Goal: Task Accomplishment & Management: Manage account settings

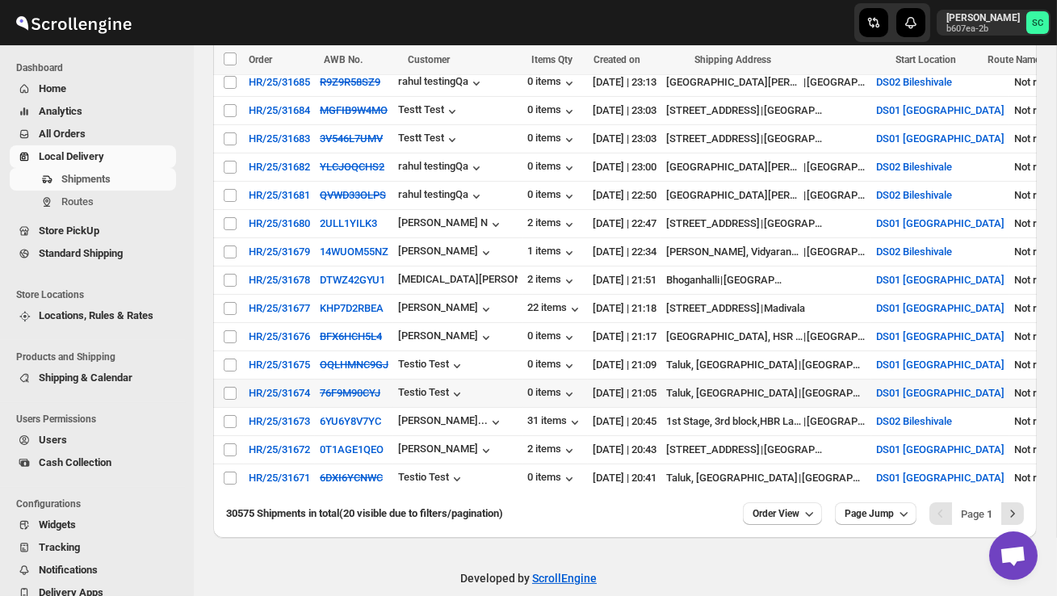
scroll to position [540, 0]
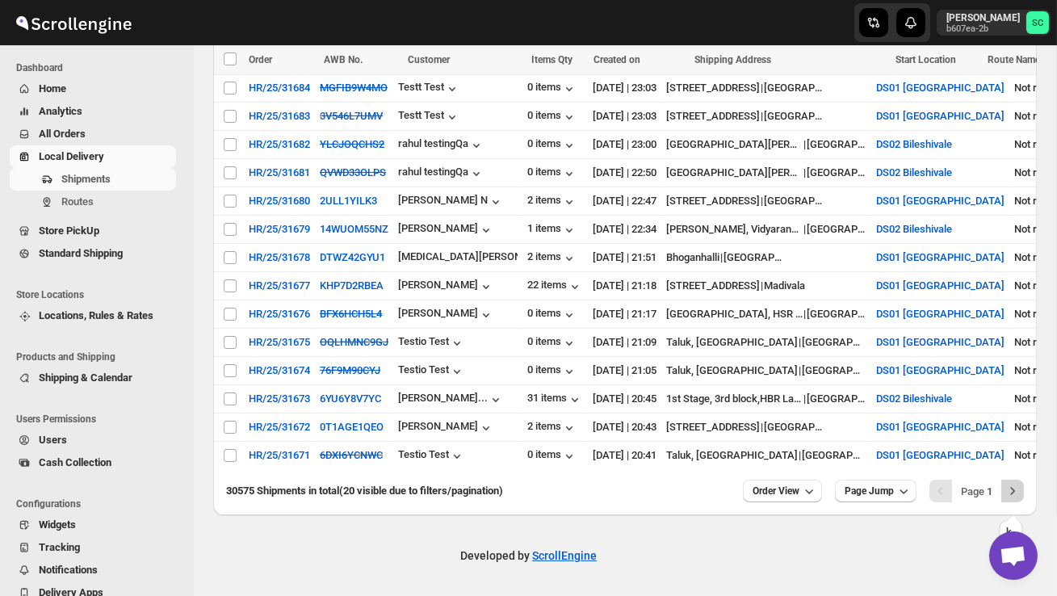
click at [1012, 488] on icon "Next" at bounding box center [1013, 491] width 16 height 16
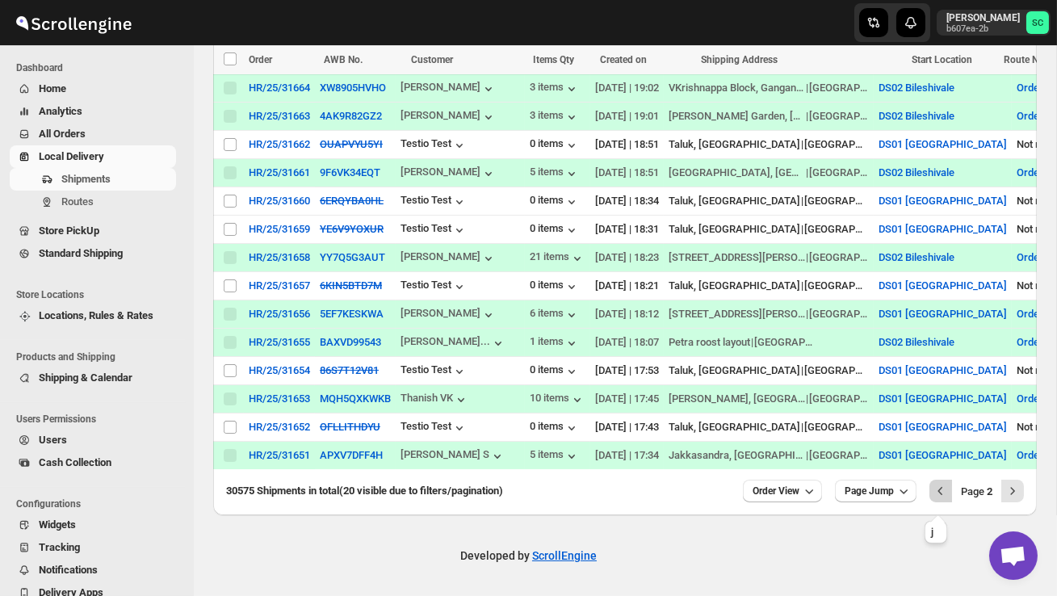
click at [939, 497] on icon "Previous" at bounding box center [941, 491] width 16 height 16
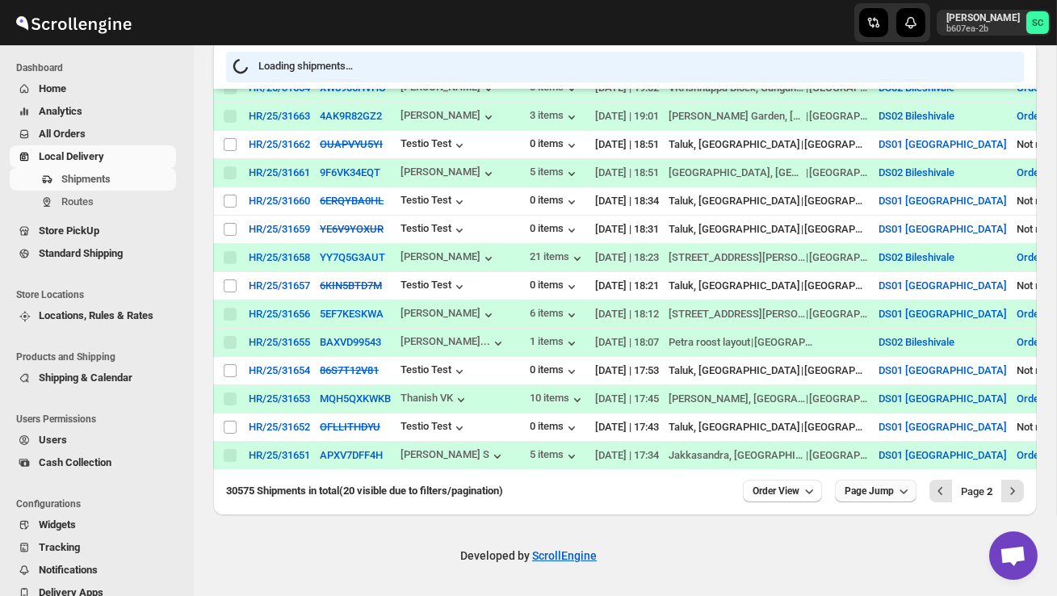
click at [867, 492] on span "Page Jump" at bounding box center [869, 491] width 49 height 13
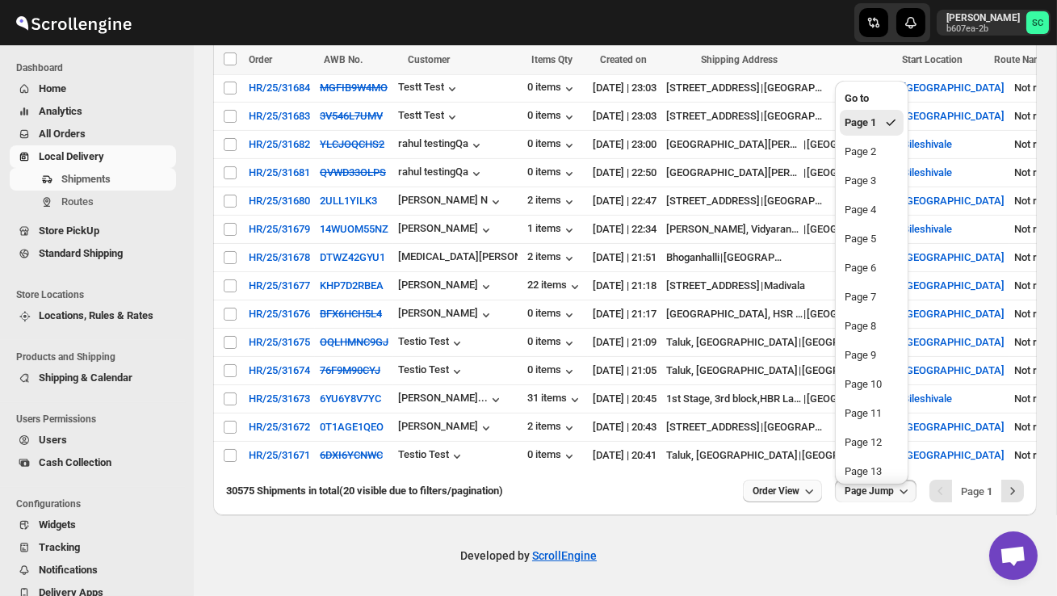
click at [773, 491] on span "Order View" at bounding box center [776, 491] width 47 height 13
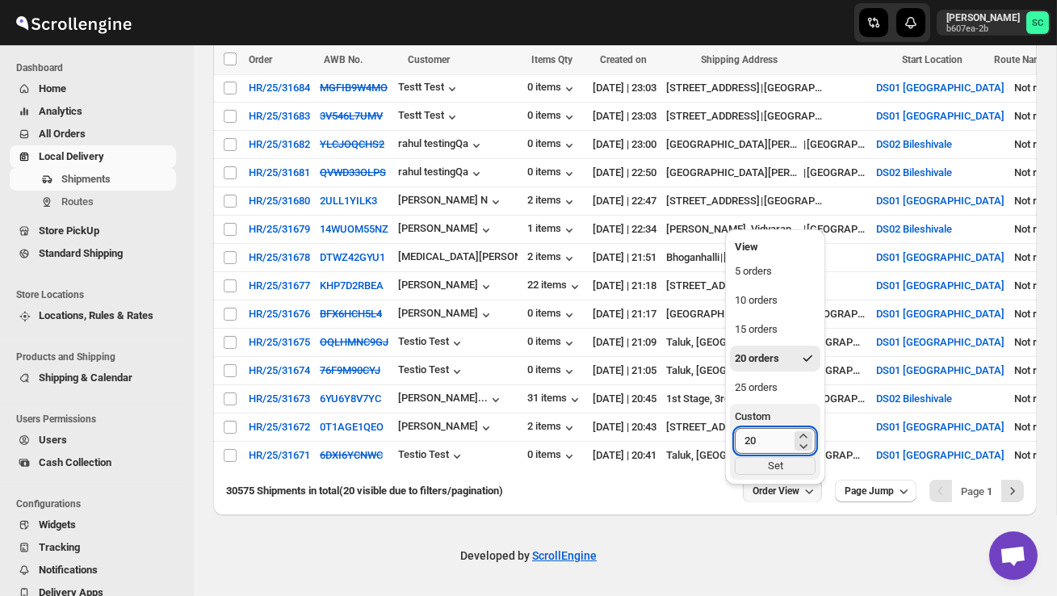
click at [762, 435] on input "20" at bounding box center [763, 441] width 57 height 26
type input "2"
type input "40"
click at [776, 457] on div "Set" at bounding box center [775, 466] width 81 height 18
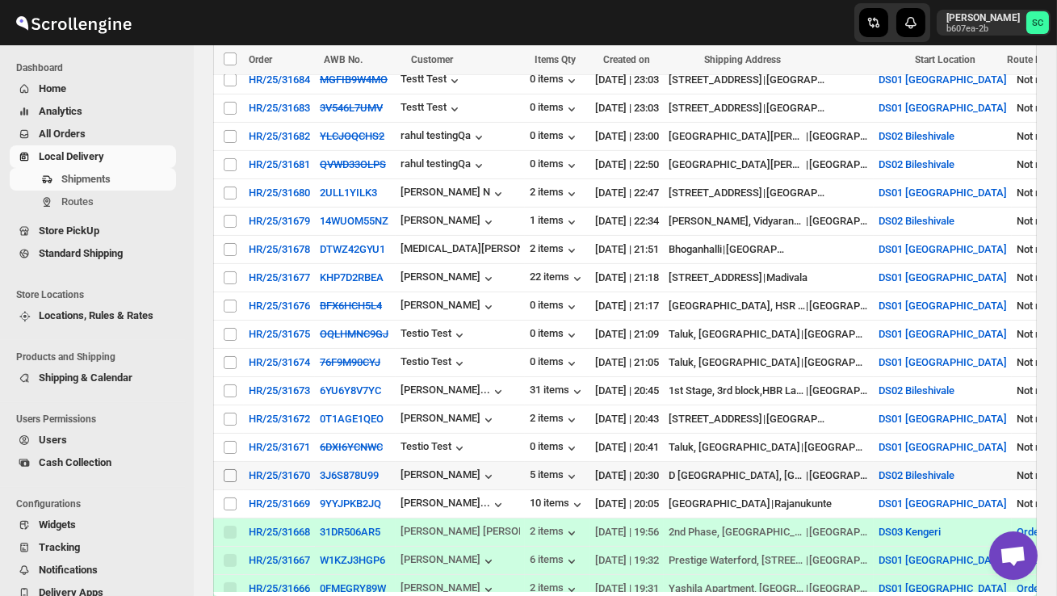
click at [228, 473] on input "Select shipment" at bounding box center [230, 475] width 13 height 13
checkbox input "true"
click at [346, 61] on span "Create Route" at bounding box center [339, 59] width 56 height 13
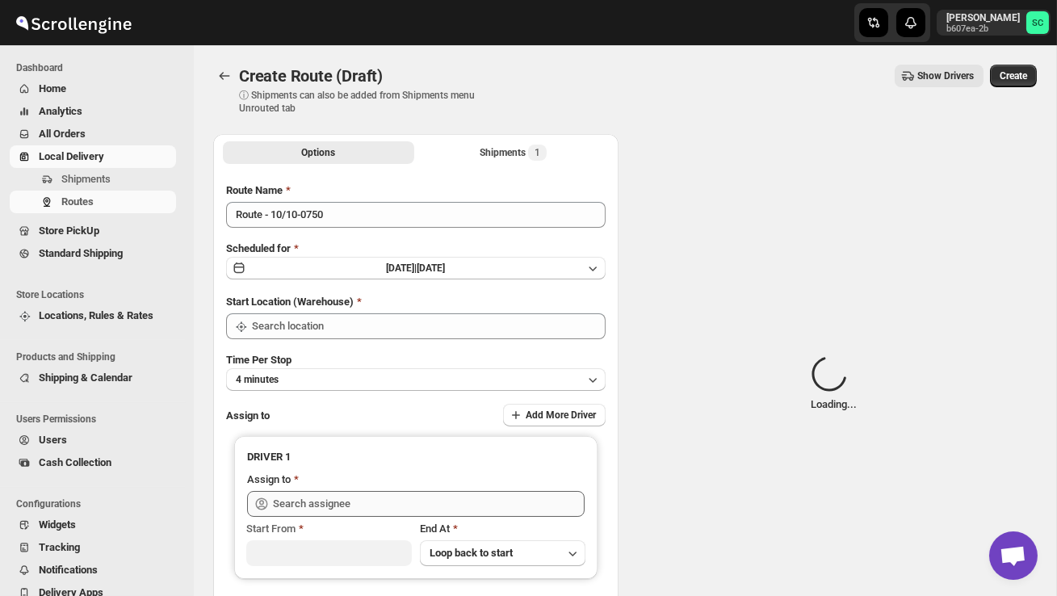
type input "DS02 Bileshivale"
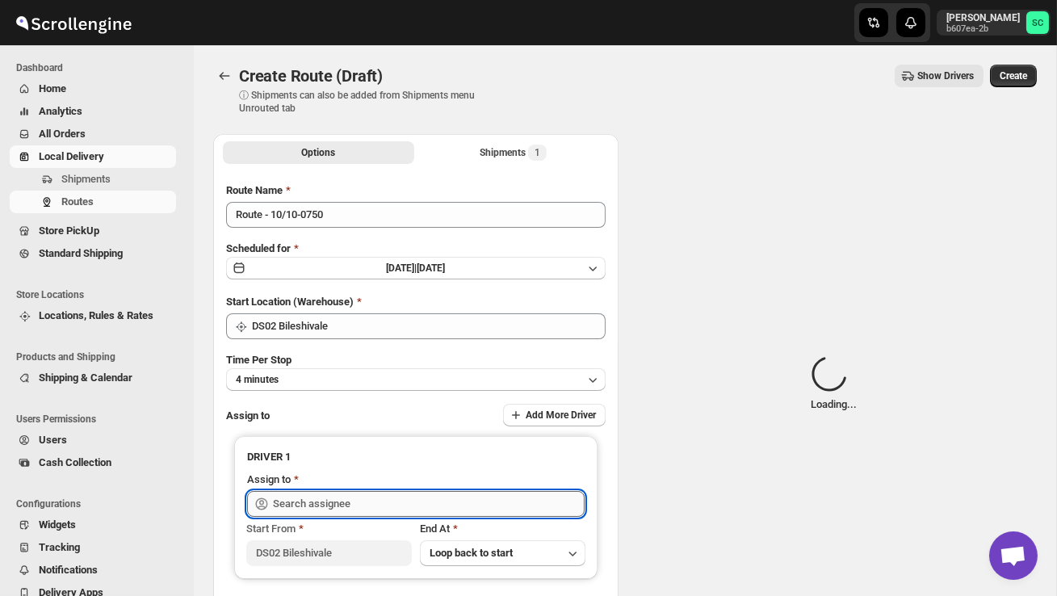
click at [319, 500] on input "text" at bounding box center [429, 504] width 312 height 26
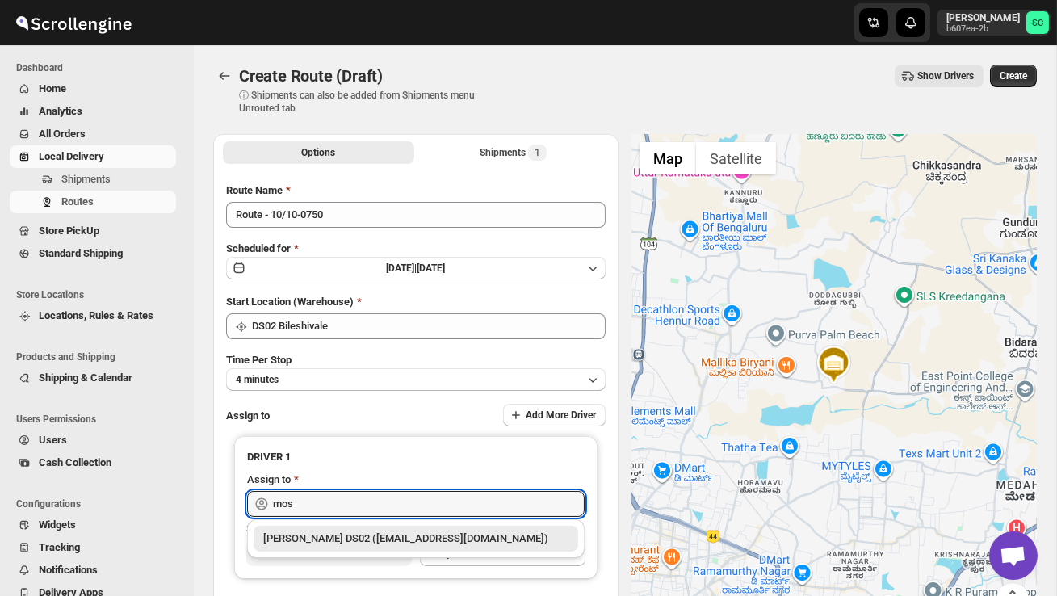
click at [352, 536] on div "[PERSON_NAME] DS02 ([EMAIL_ADDRESS][DOMAIN_NAME])" at bounding box center [415, 539] width 305 height 16
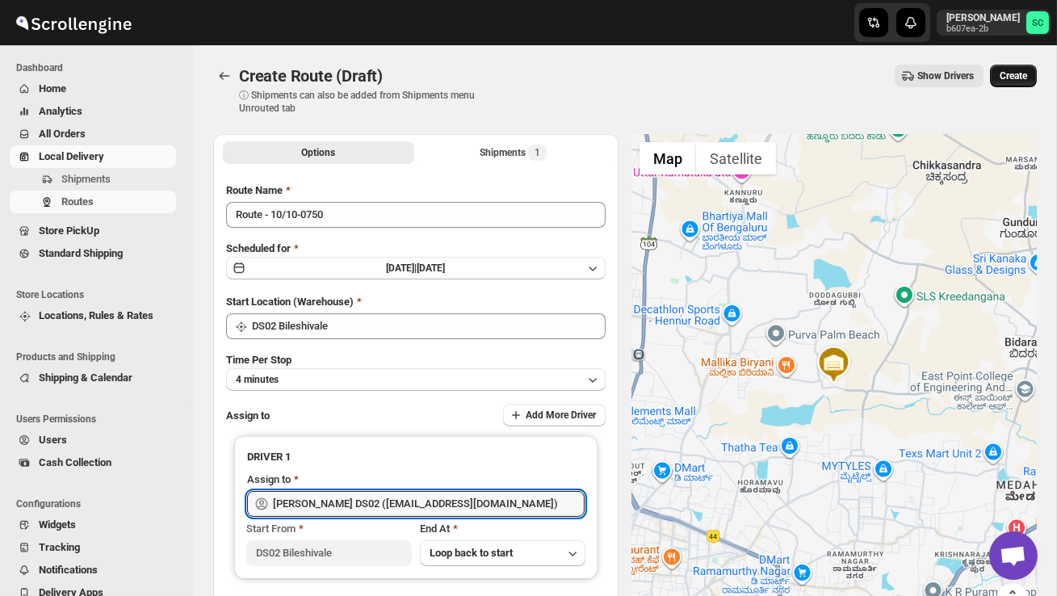
type input "[PERSON_NAME] DS02 ([EMAIL_ADDRESS][DOMAIN_NAME])"
click at [1019, 77] on span "Create" at bounding box center [1013, 75] width 27 height 13
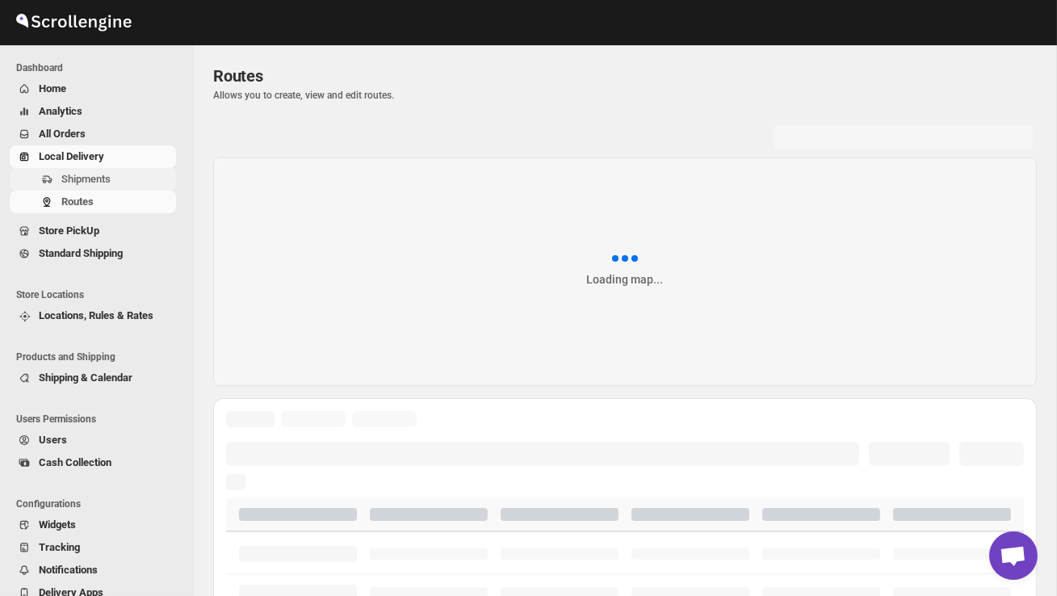
click at [92, 176] on span "Shipments" at bounding box center [85, 179] width 49 height 12
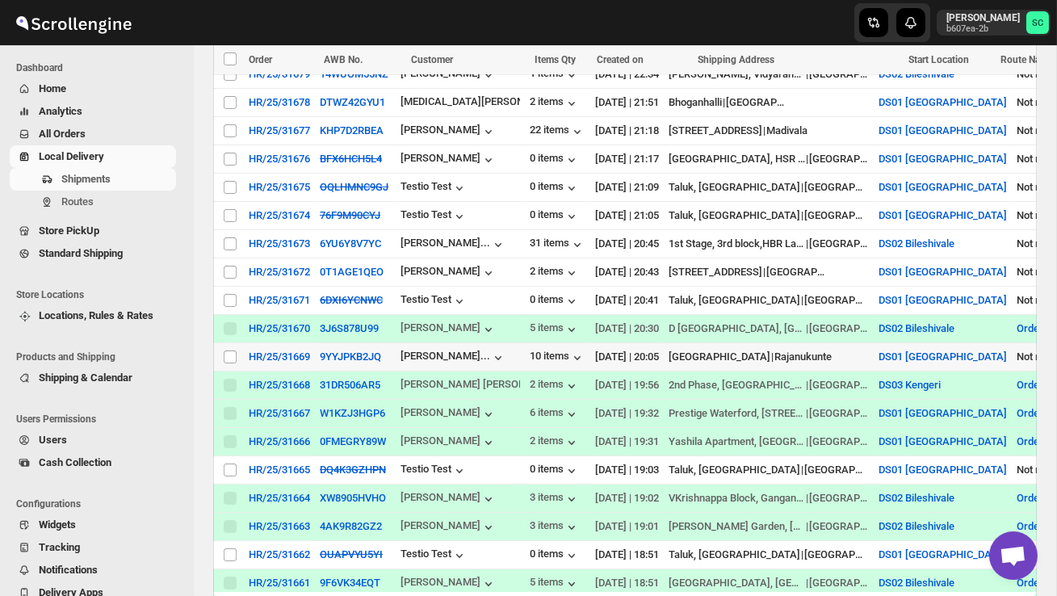
scroll to position [661, 0]
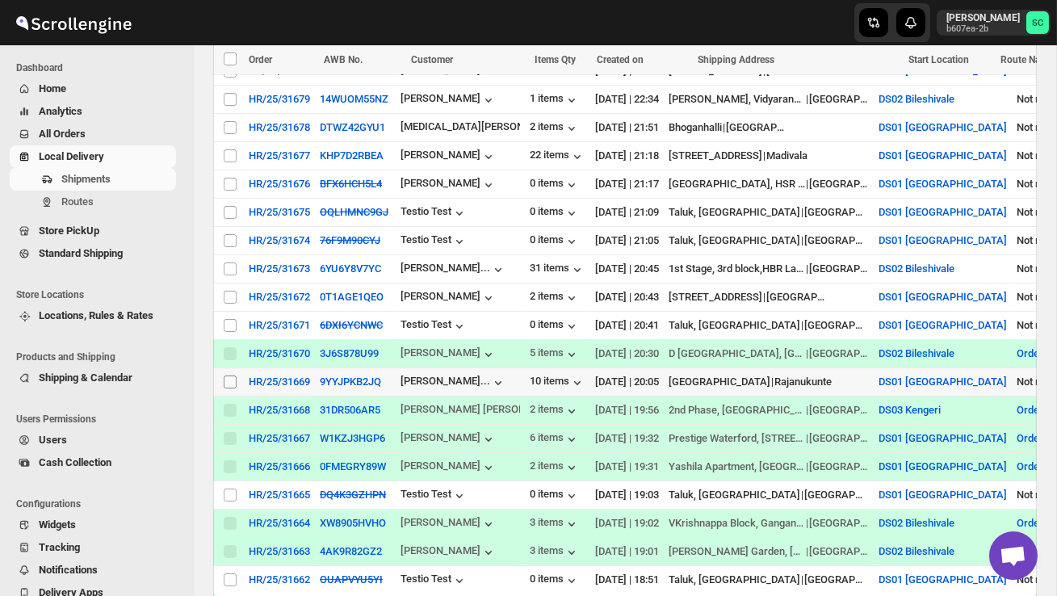
click at [229, 383] on input "Select shipment" at bounding box center [230, 382] width 13 height 13
checkbox input "true"
click at [355, 60] on span "Create Route" at bounding box center [339, 59] width 56 height 13
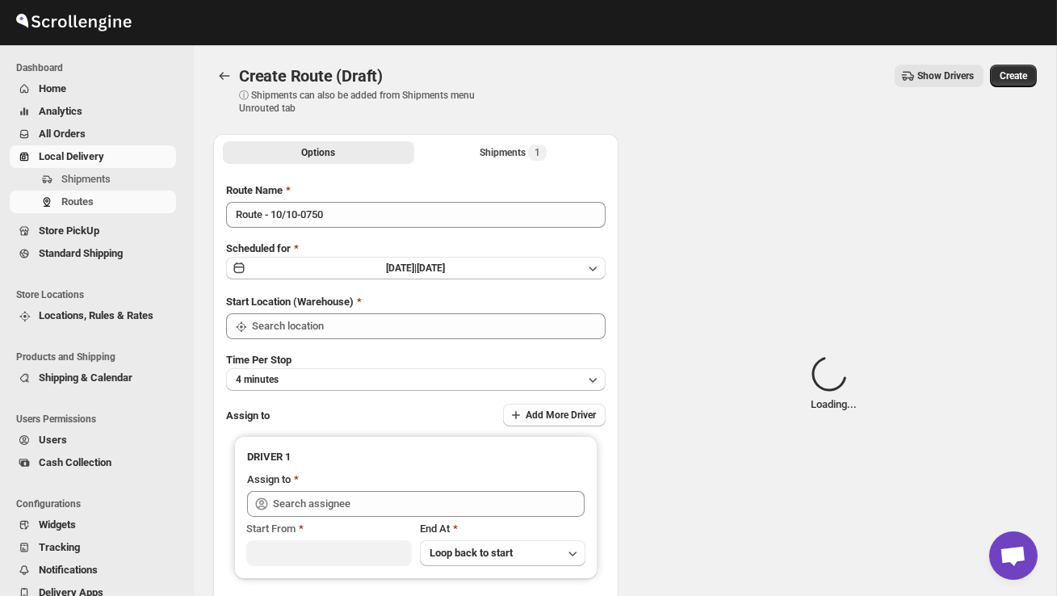
type input "DS01 [GEOGRAPHIC_DATA]"
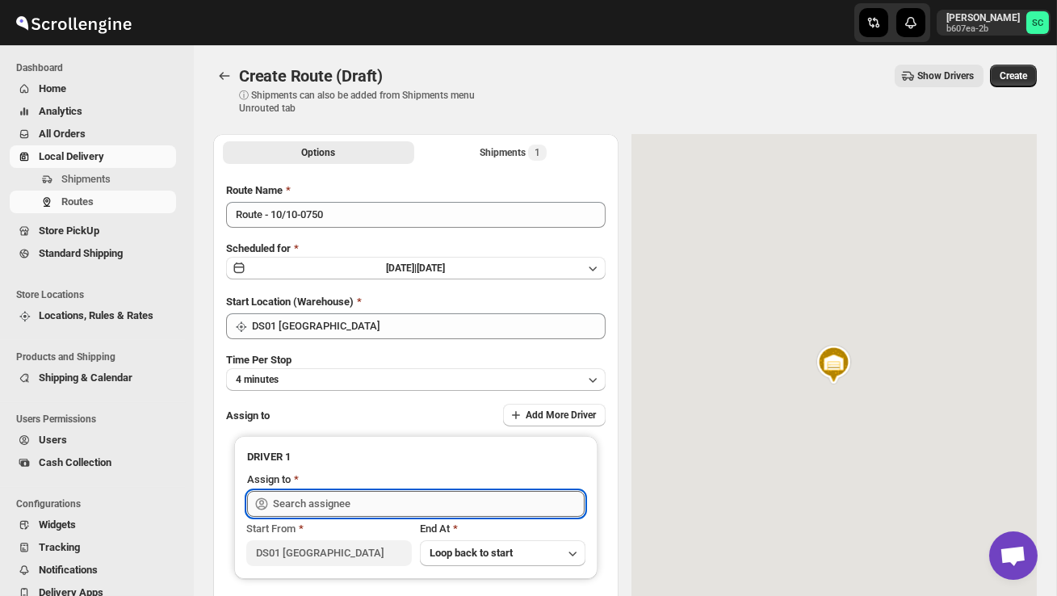
click at [326, 506] on input "text" at bounding box center [429, 504] width 312 height 26
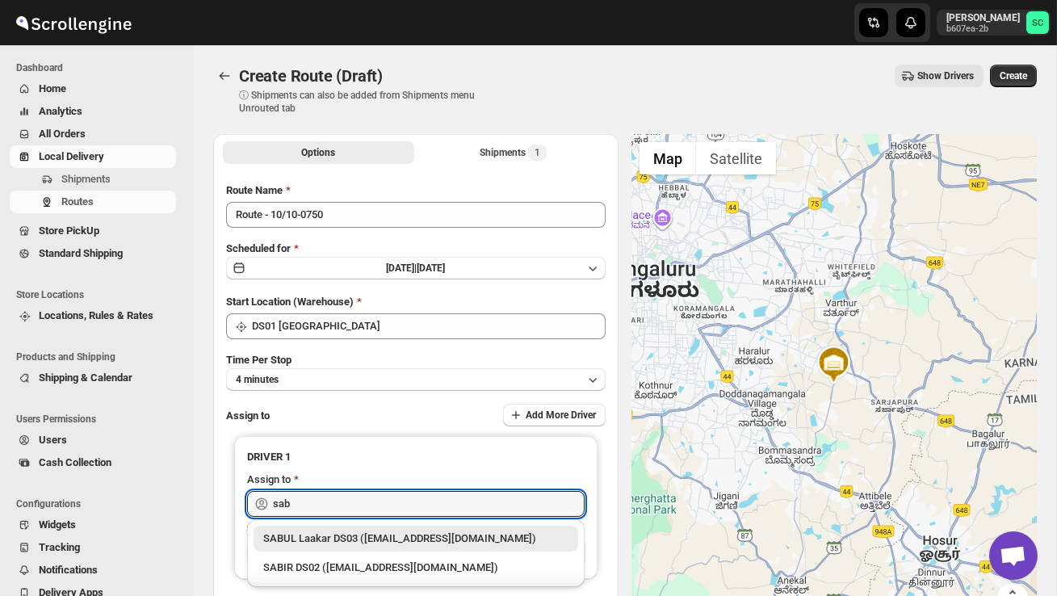
click at [348, 561] on div "SABIR DS02 ([EMAIL_ADDRESS][DOMAIN_NAME])" at bounding box center [415, 568] width 305 height 16
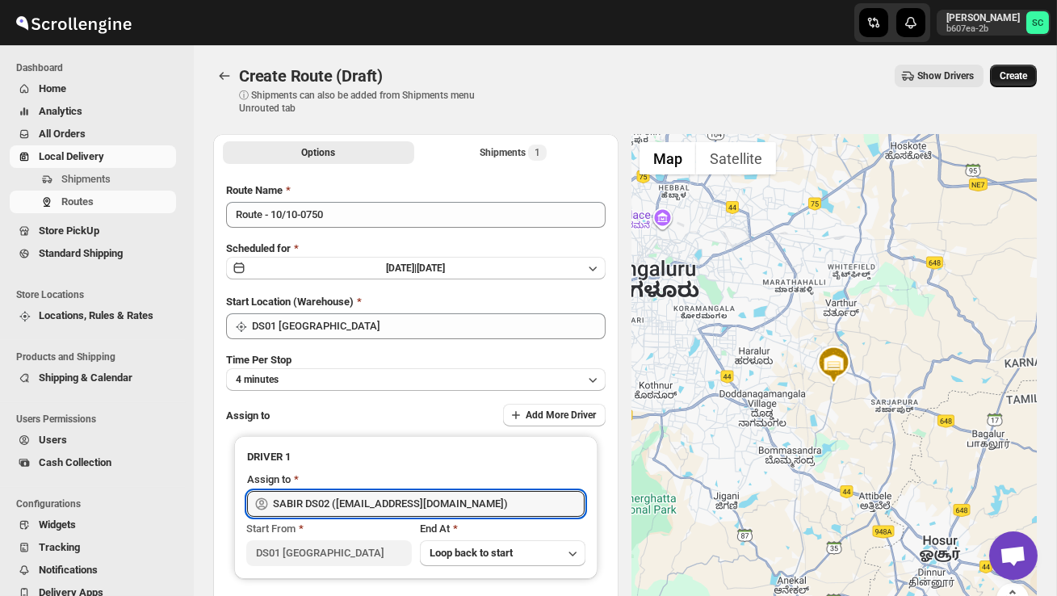
type input "SABIR DS02 ([EMAIL_ADDRESS][DOMAIN_NAME])"
click at [1016, 73] on span "Create" at bounding box center [1013, 75] width 27 height 13
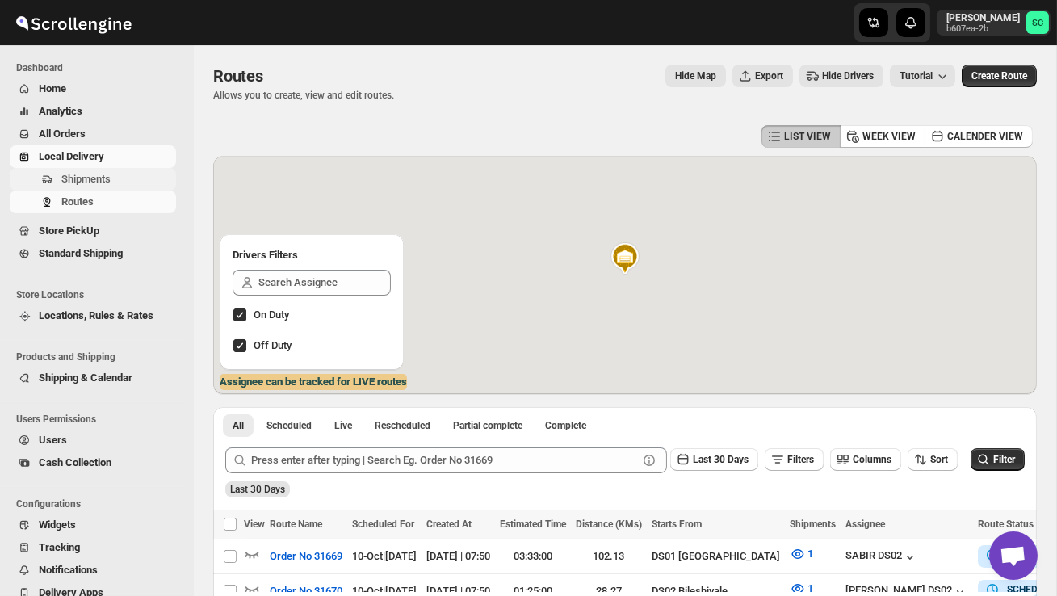
click at [117, 174] on span "Shipments" at bounding box center [116, 179] width 111 height 16
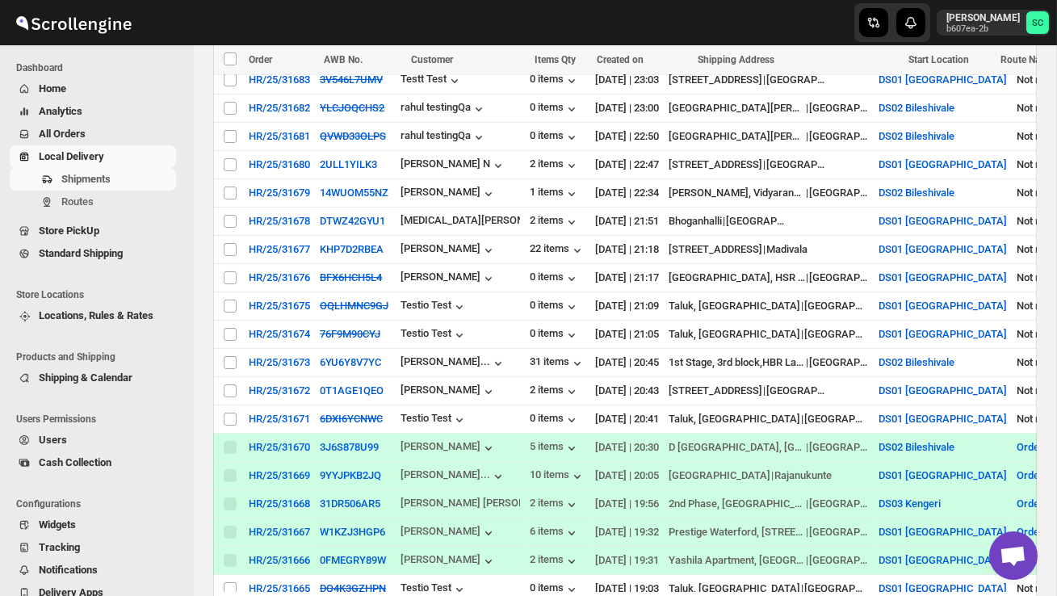
scroll to position [569, 0]
click at [228, 363] on input "Select shipment" at bounding box center [230, 361] width 13 height 13
checkbox input "true"
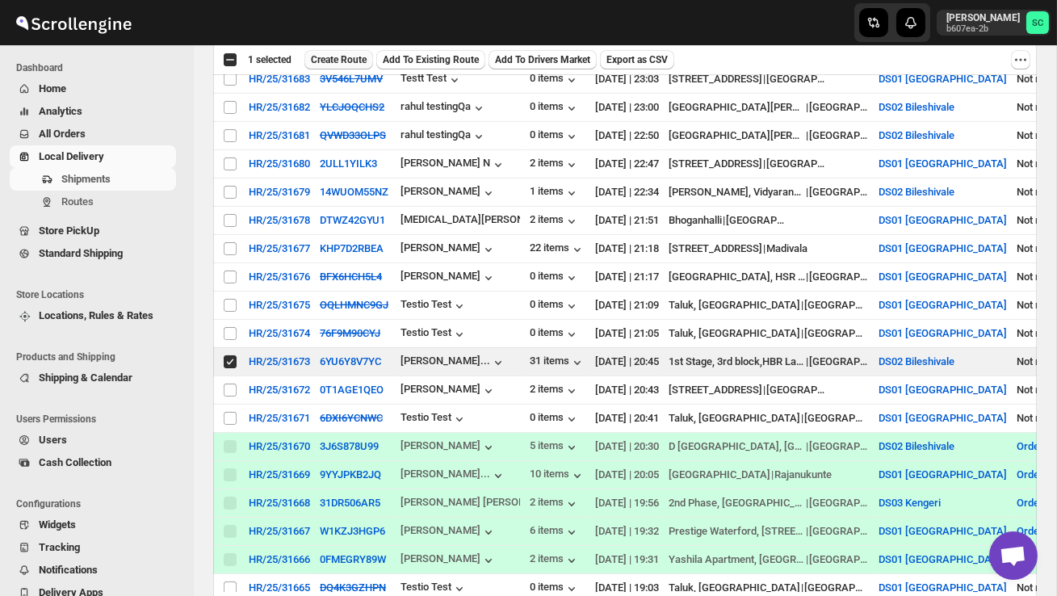
click at [352, 62] on span "Create Route" at bounding box center [339, 59] width 56 height 13
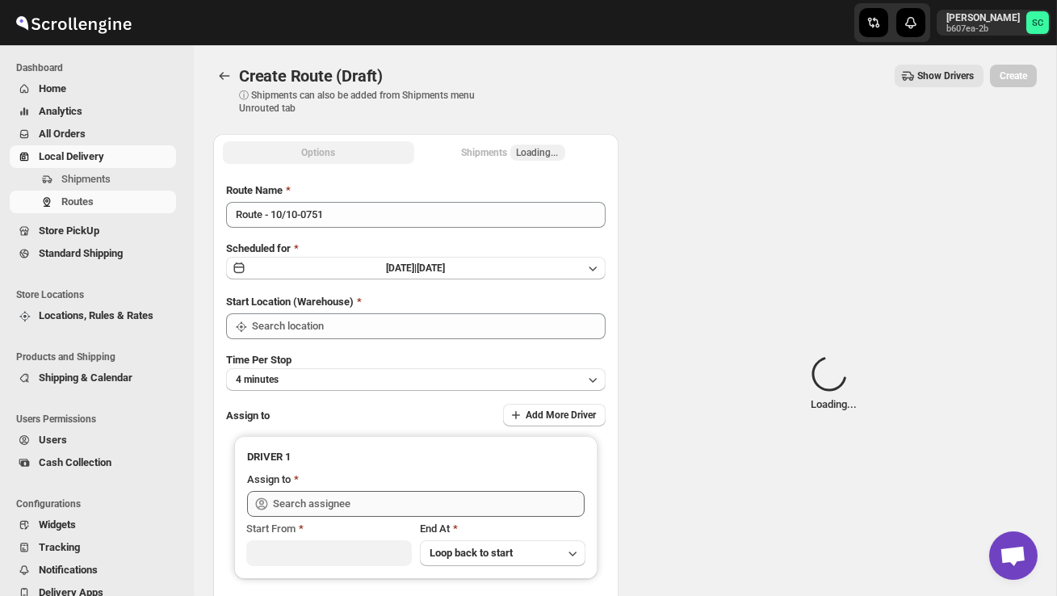
type input "DS02 Bileshivale"
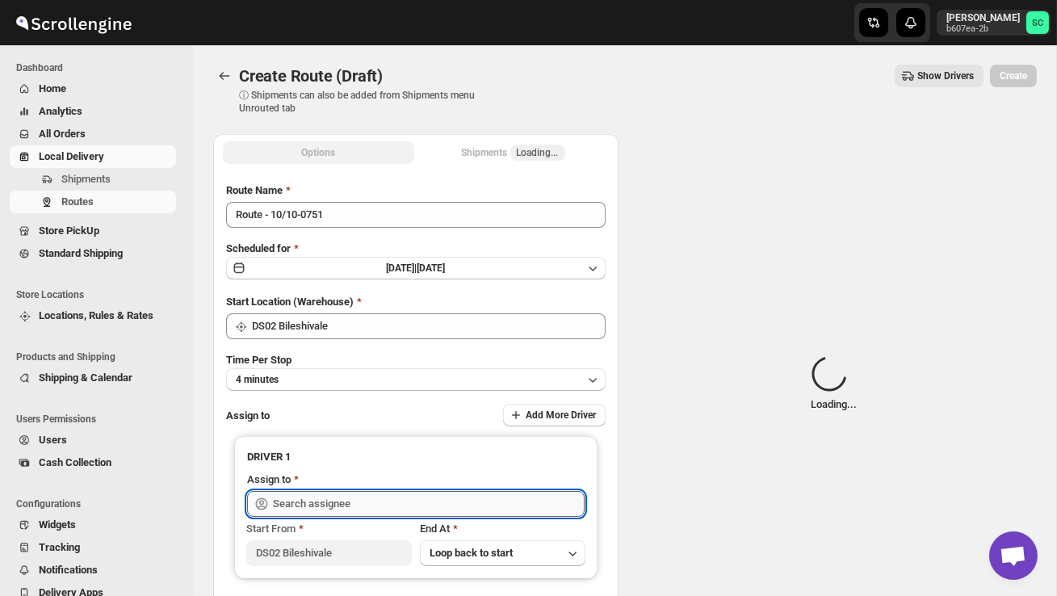
click at [329, 509] on input "text" at bounding box center [429, 504] width 312 height 26
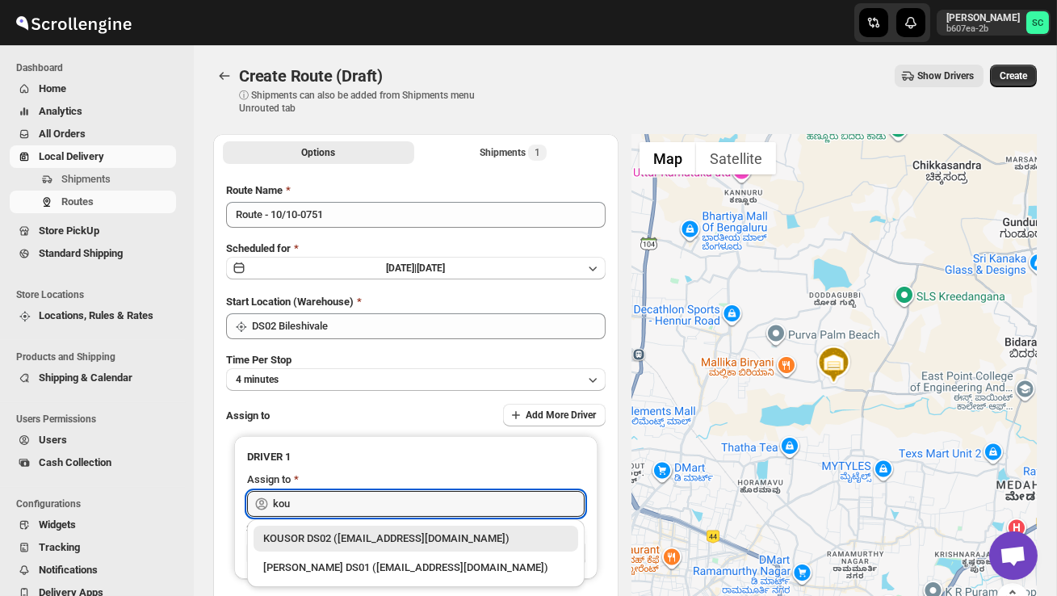
click at [366, 539] on div "KOUSOR DS02 ([EMAIL_ADDRESS][DOMAIN_NAME])" at bounding box center [415, 539] width 305 height 16
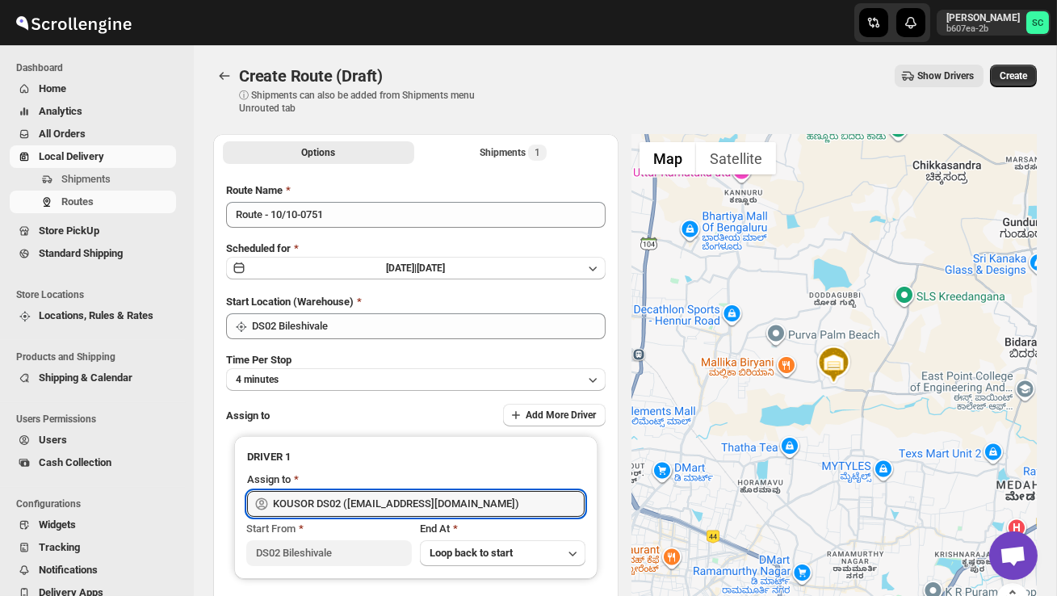
type input "KOUSOR DS02 ([EMAIL_ADDRESS][DOMAIN_NAME])"
click at [1022, 71] on span "Create" at bounding box center [1013, 75] width 27 height 13
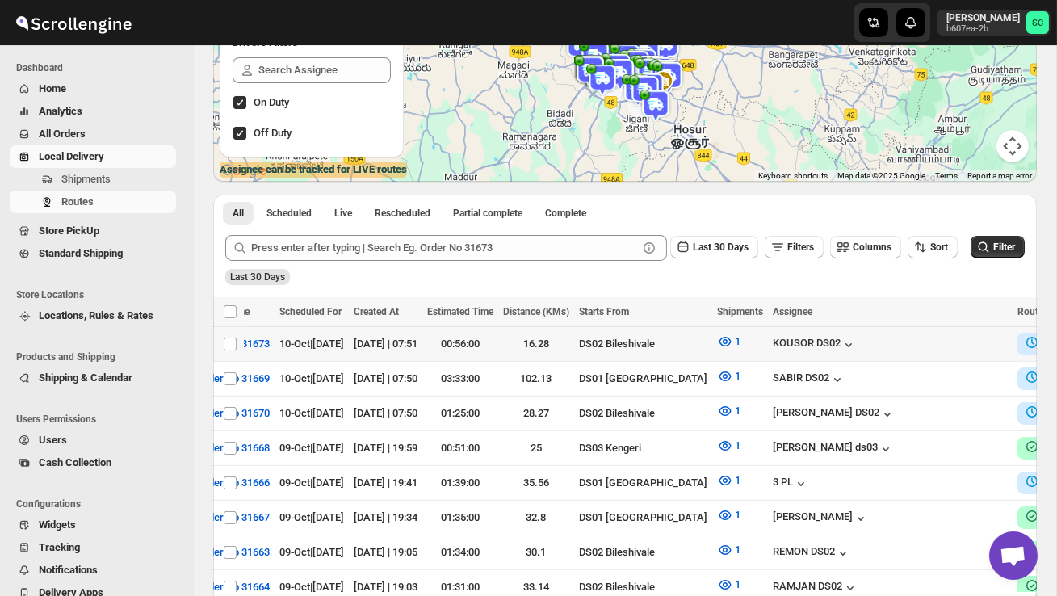
scroll to position [0, 249]
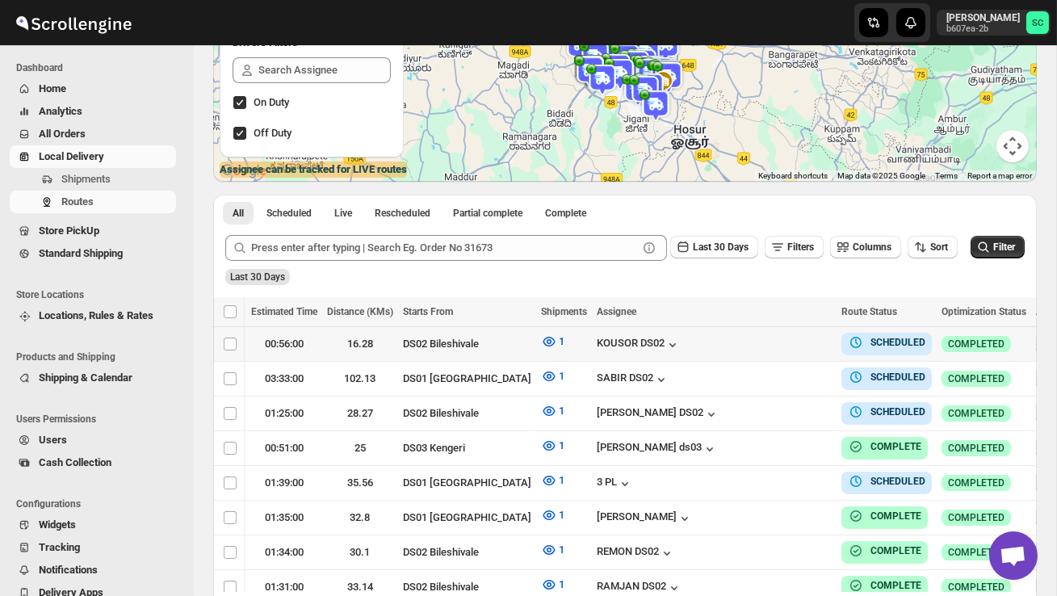
click at [1047, 343] on icon "button" at bounding box center [1048, 343] width 2 height 2
checkbox input "true"
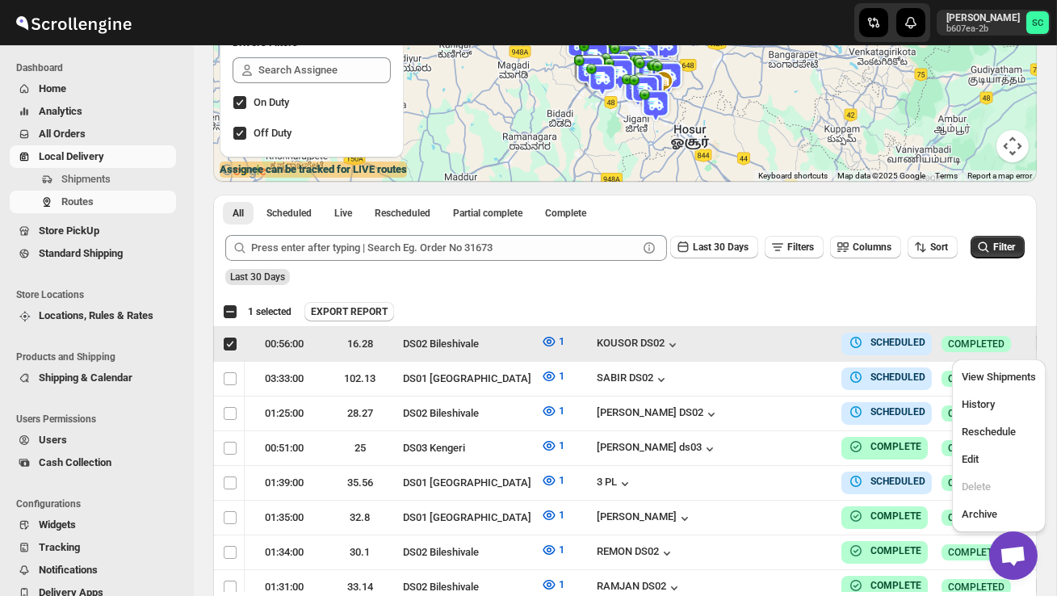
scroll to position [0, 1]
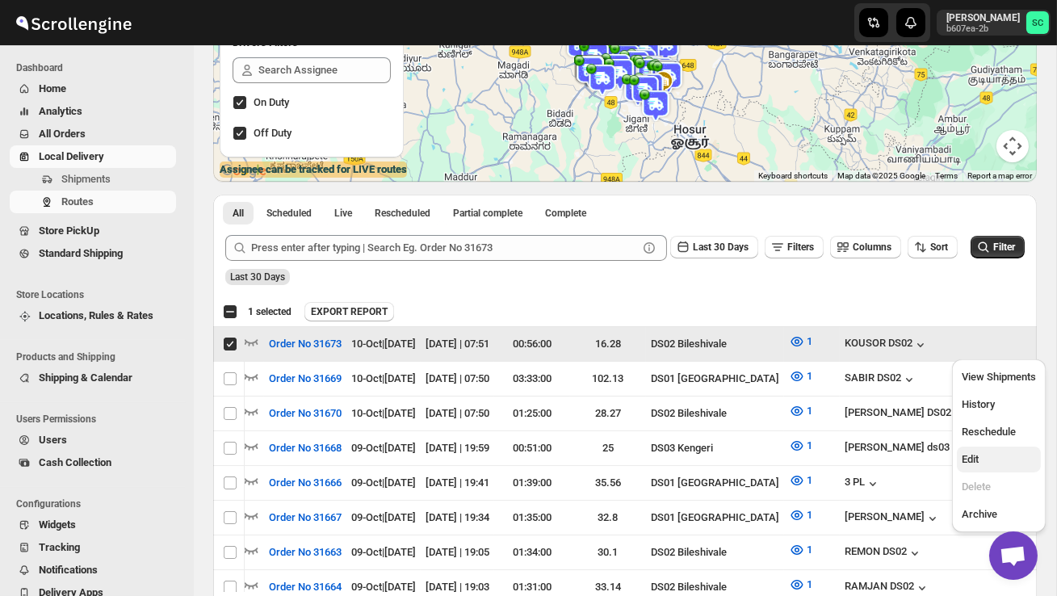
click at [993, 463] on span "Edit" at bounding box center [999, 459] width 74 height 16
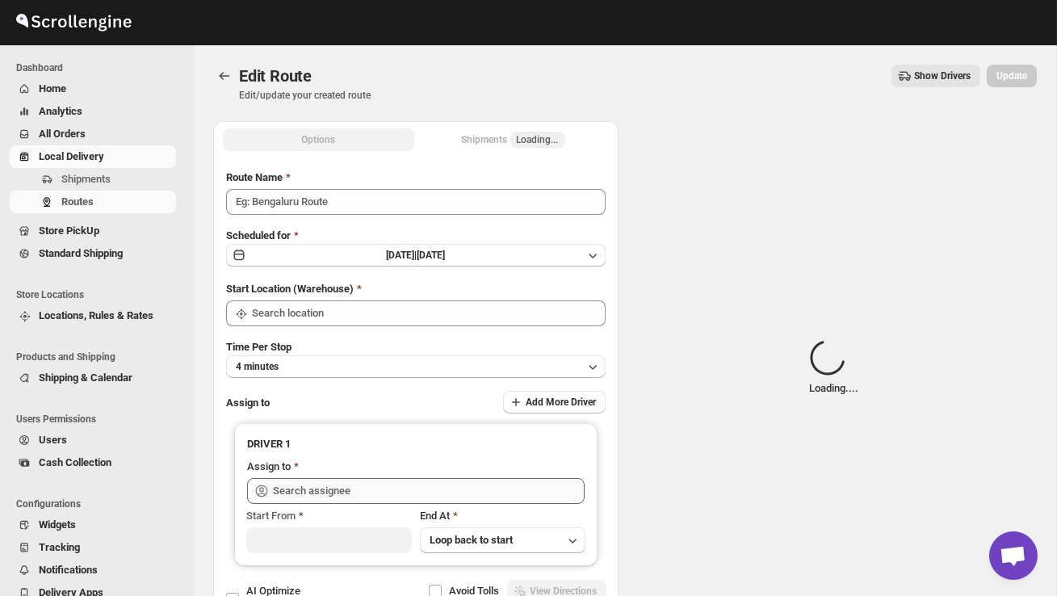
type input "Order No 31673"
type input "DS02 Bileshivale"
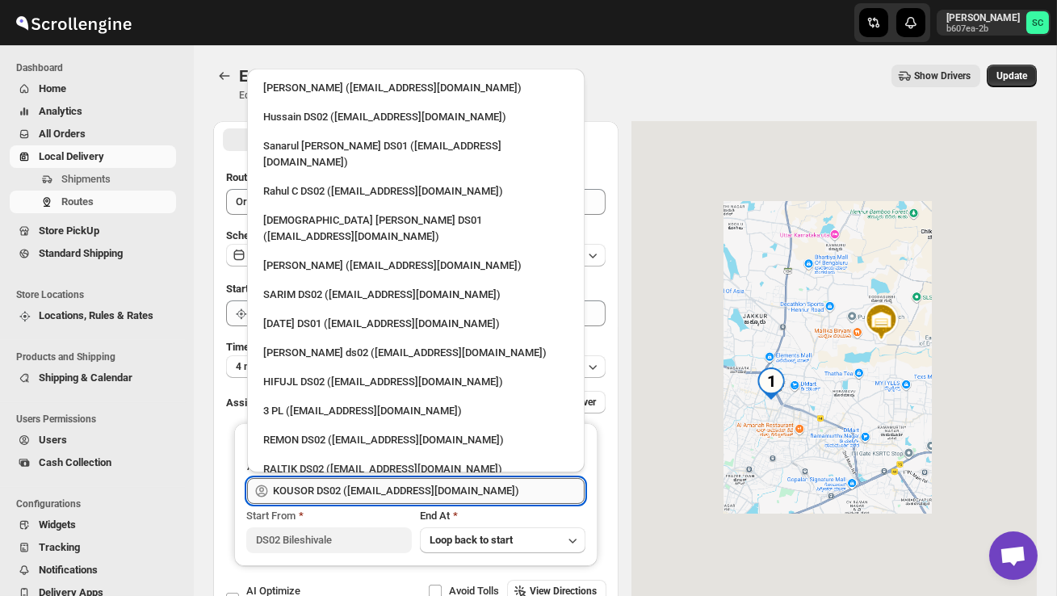
click at [434, 487] on input "KOUSOR DS02 ([EMAIL_ADDRESS][DOMAIN_NAME])" at bounding box center [429, 491] width 312 height 26
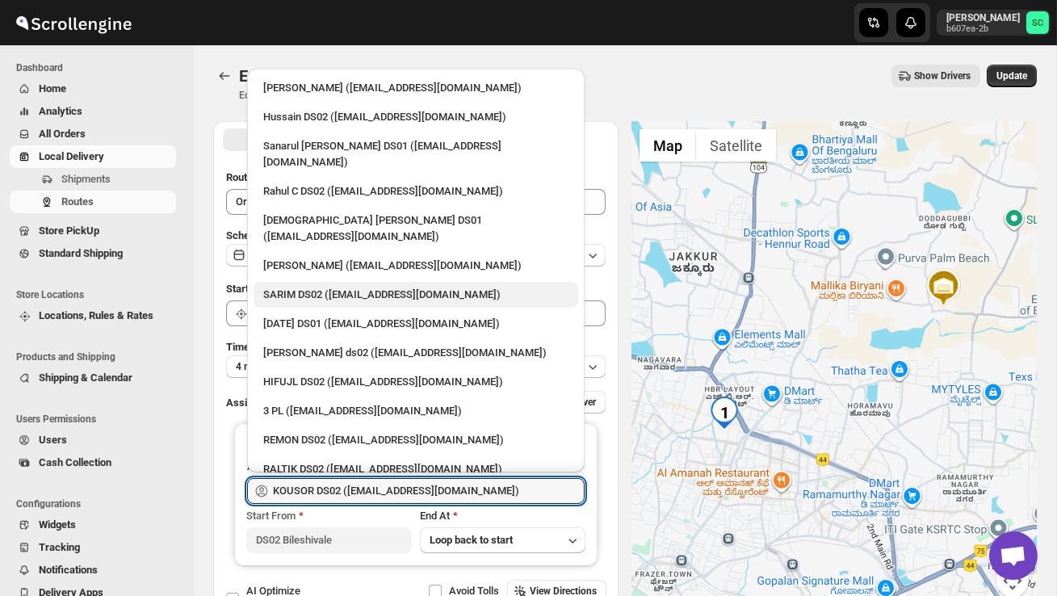
click at [334, 287] on div "SARIM DS02 ([EMAIL_ADDRESS][DOMAIN_NAME])" at bounding box center [415, 295] width 305 height 16
type input "SARIM DS02 ([EMAIL_ADDRESS][DOMAIN_NAME])"
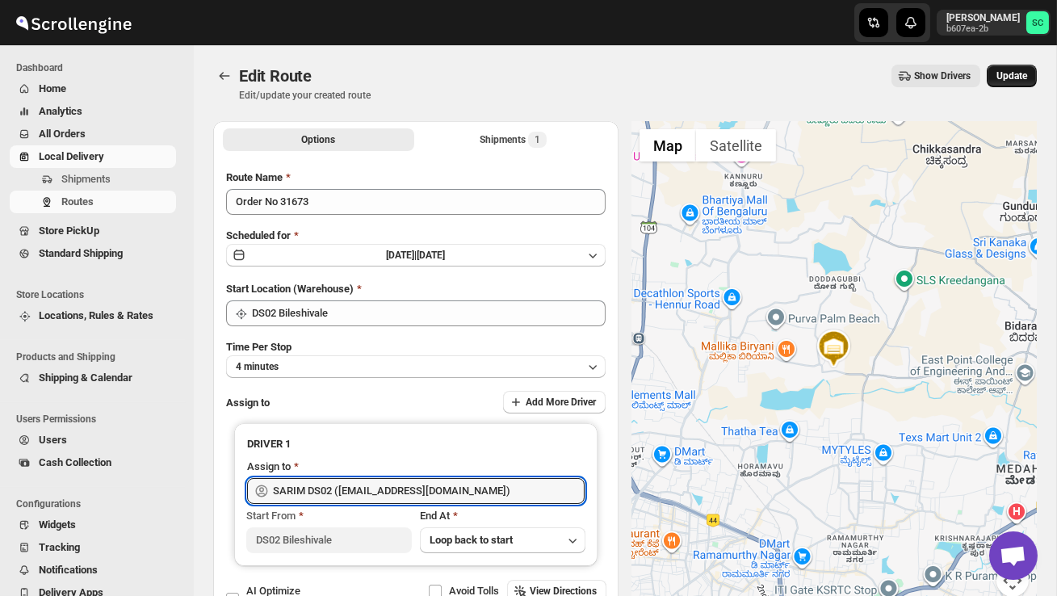
click at [1022, 78] on span "Update" at bounding box center [1012, 75] width 31 height 13
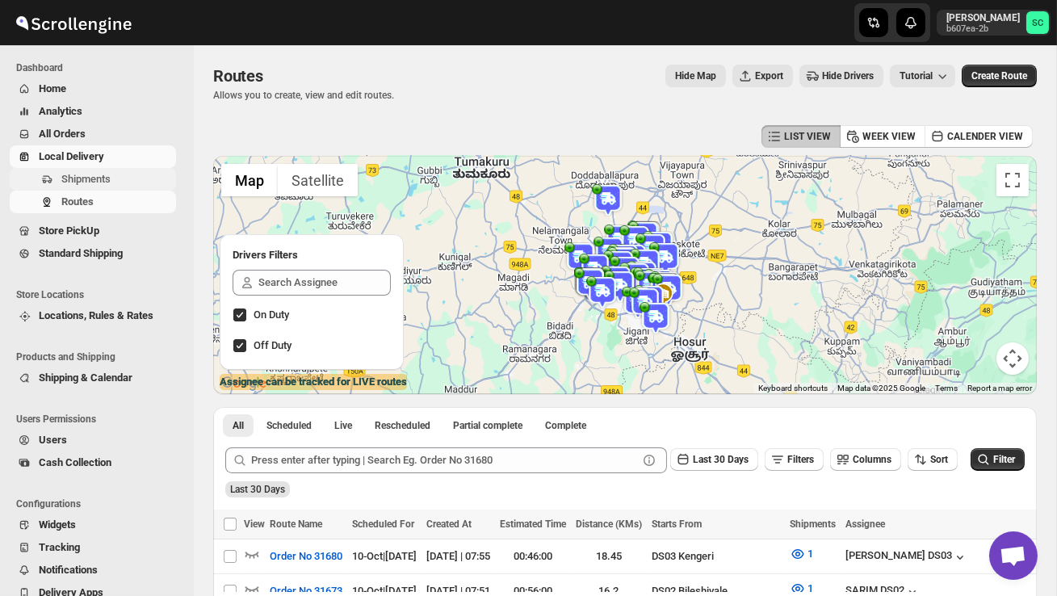
click at [82, 170] on button "Shipments" at bounding box center [93, 179] width 166 height 23
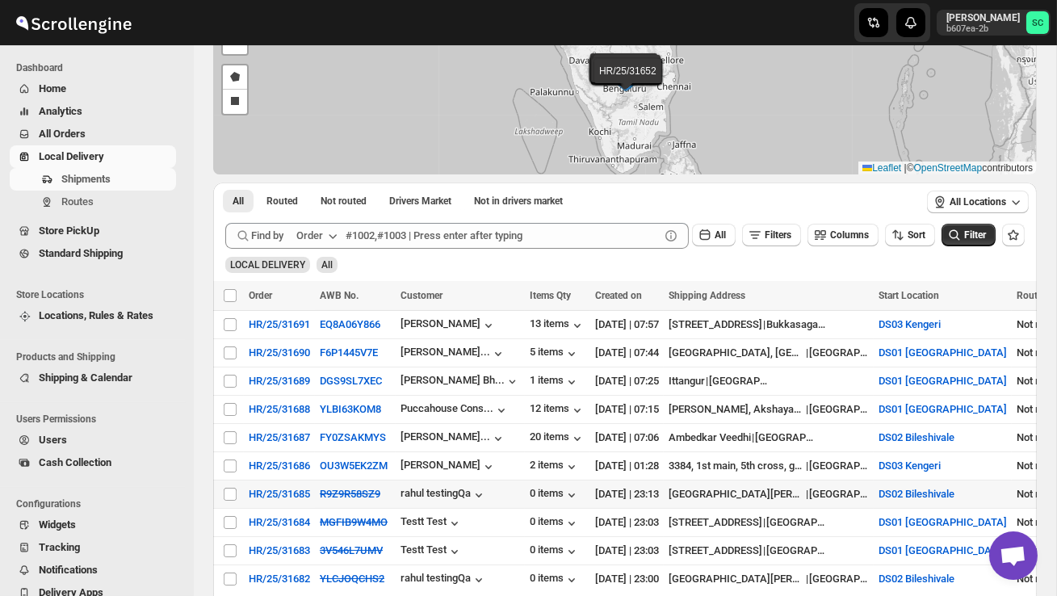
scroll to position [136, 0]
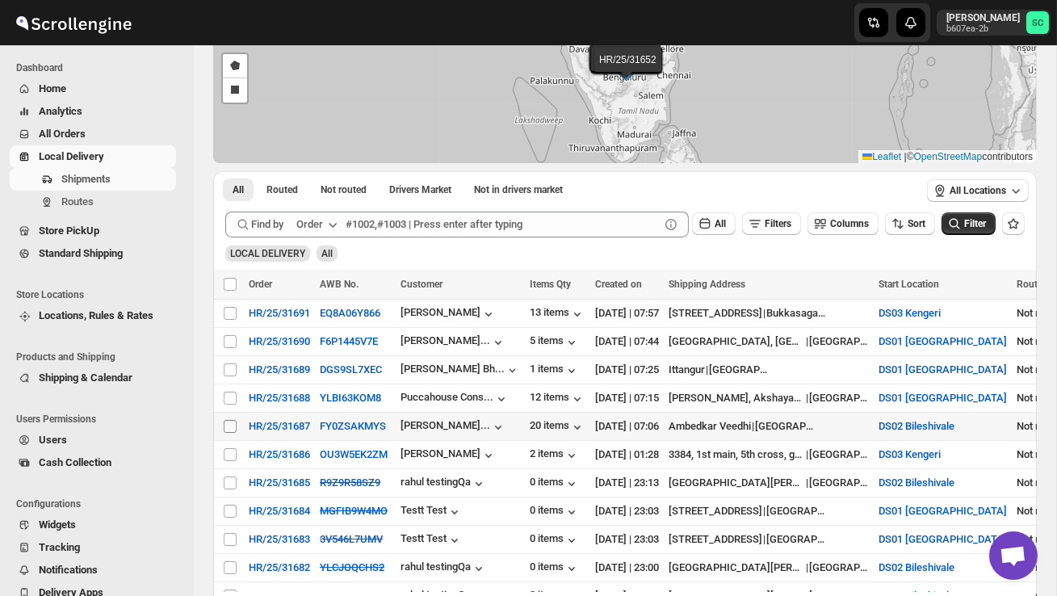
click at [231, 422] on input "Select shipment" at bounding box center [230, 426] width 13 height 13
checkbox input "true"
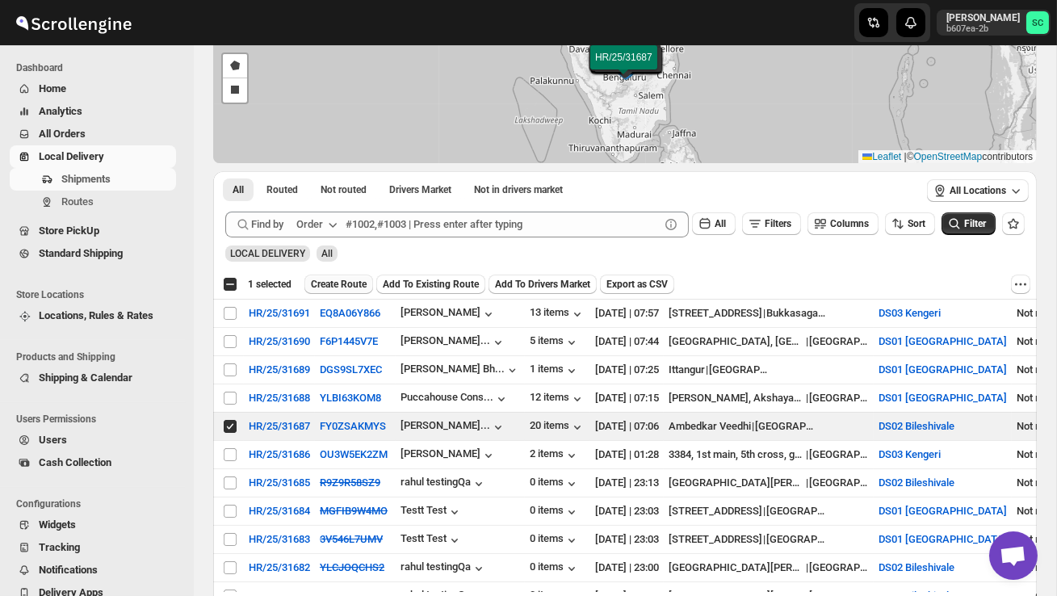
click at [339, 283] on span "Create Route" at bounding box center [339, 284] width 56 height 13
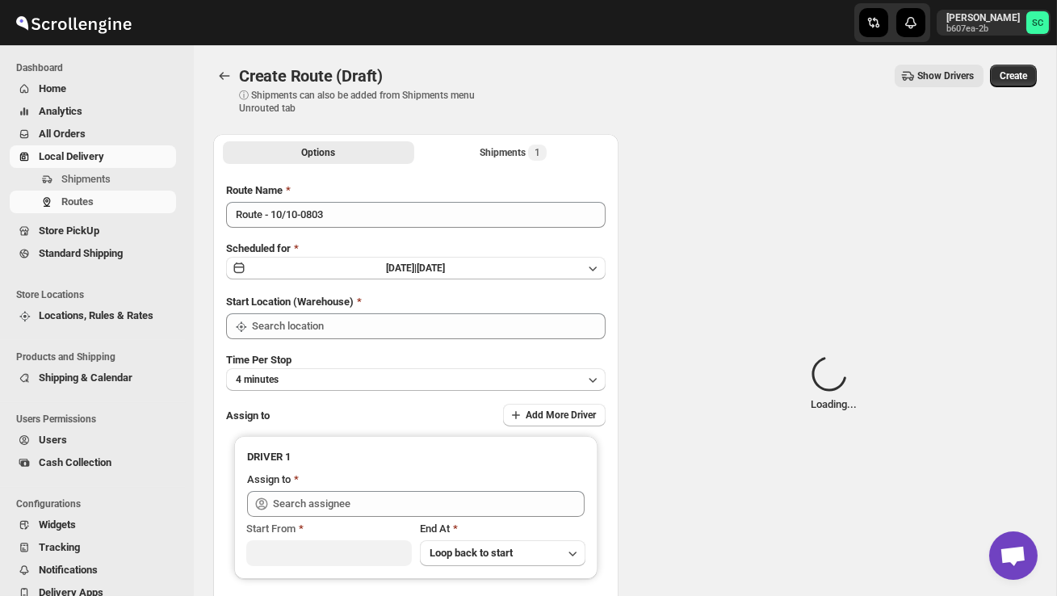
type input "DS02 Bileshivale"
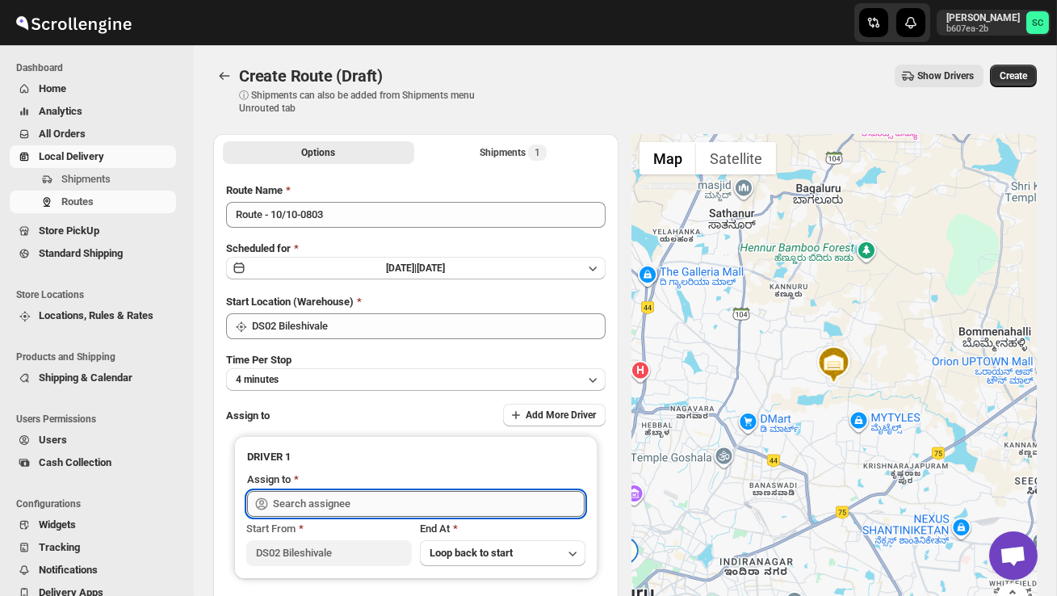
click at [370, 502] on input "text" at bounding box center [429, 504] width 312 height 26
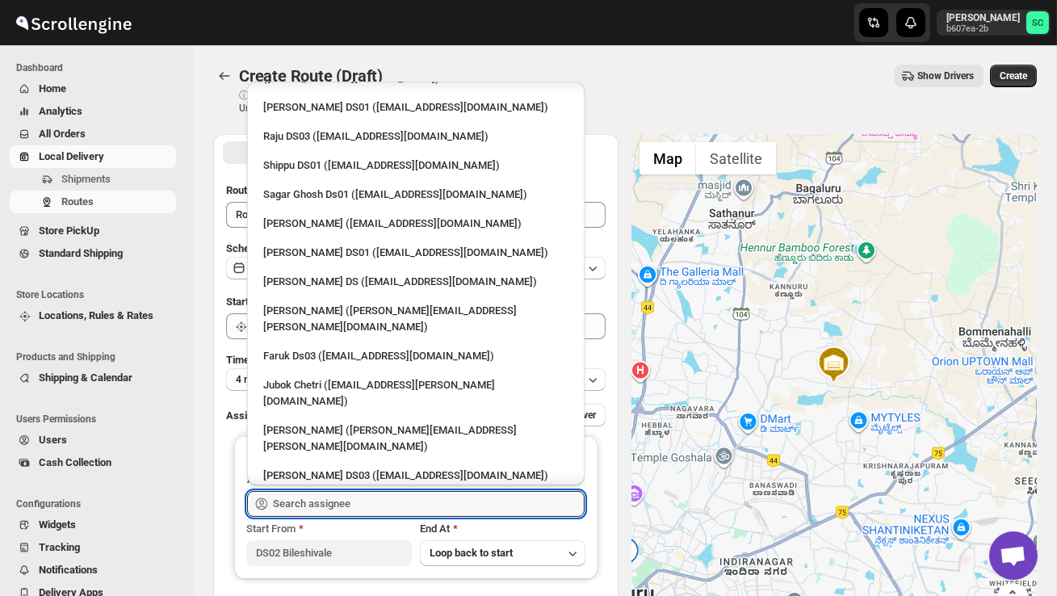
scroll to position [1327, 0]
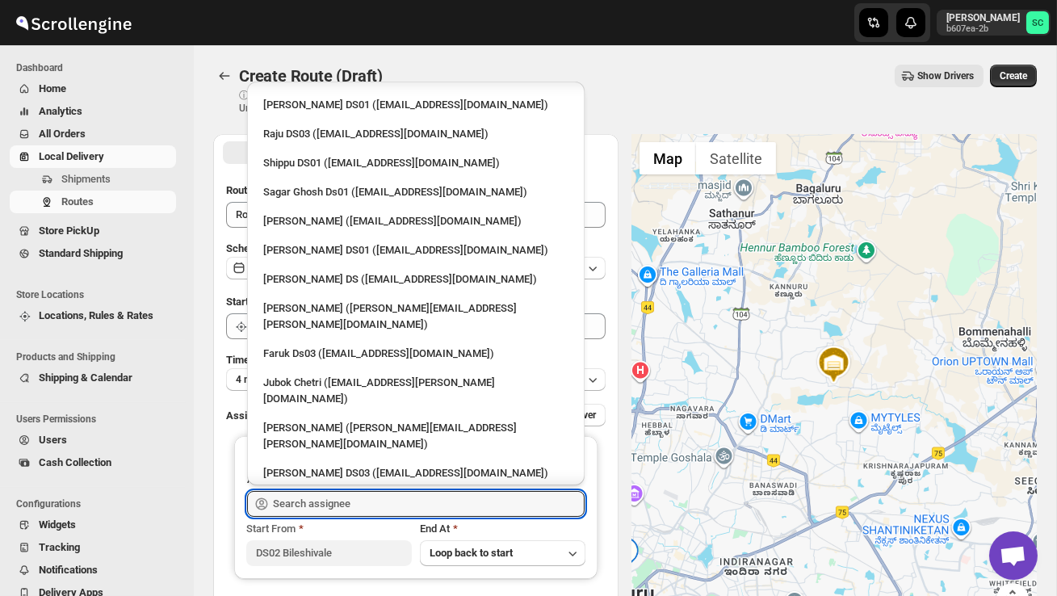
click at [362, 519] on div "CHANDAN DS02 10FT ([EMAIL_ADDRESS][DOMAIN_NAME])" at bounding box center [416, 532] width 325 height 26
type input "CHANDAN DS02 10FT ([EMAIL_ADDRESS][DOMAIN_NAME])"
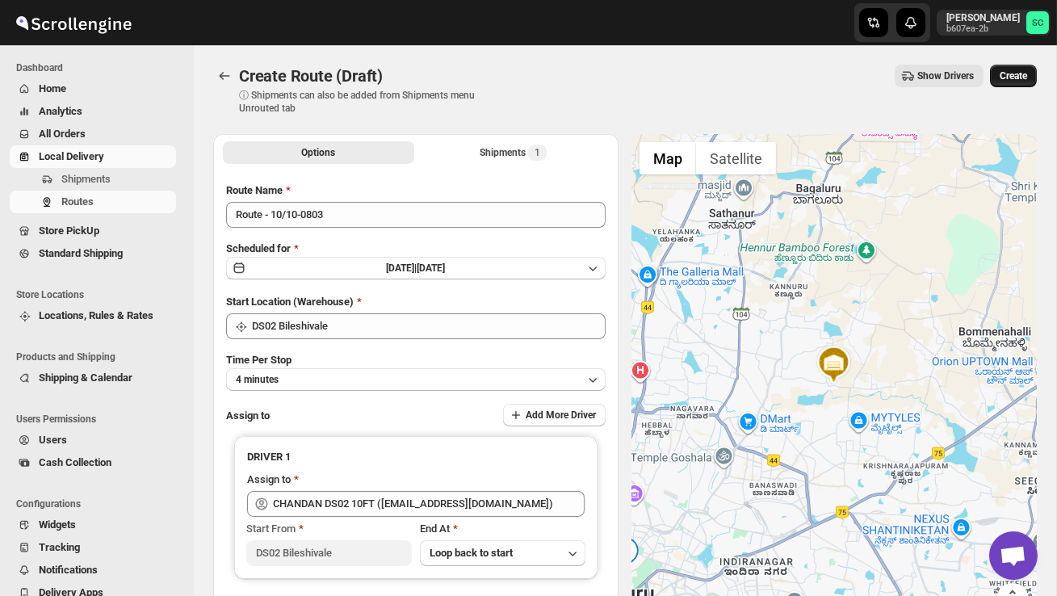
click at [1025, 74] on span "Create" at bounding box center [1013, 75] width 27 height 13
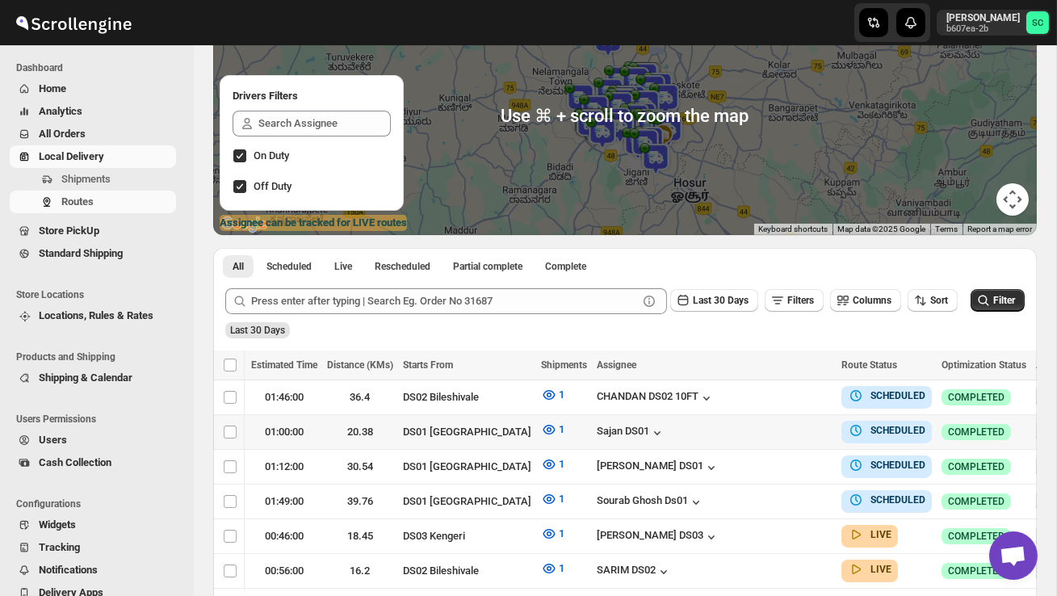
scroll to position [0, 249]
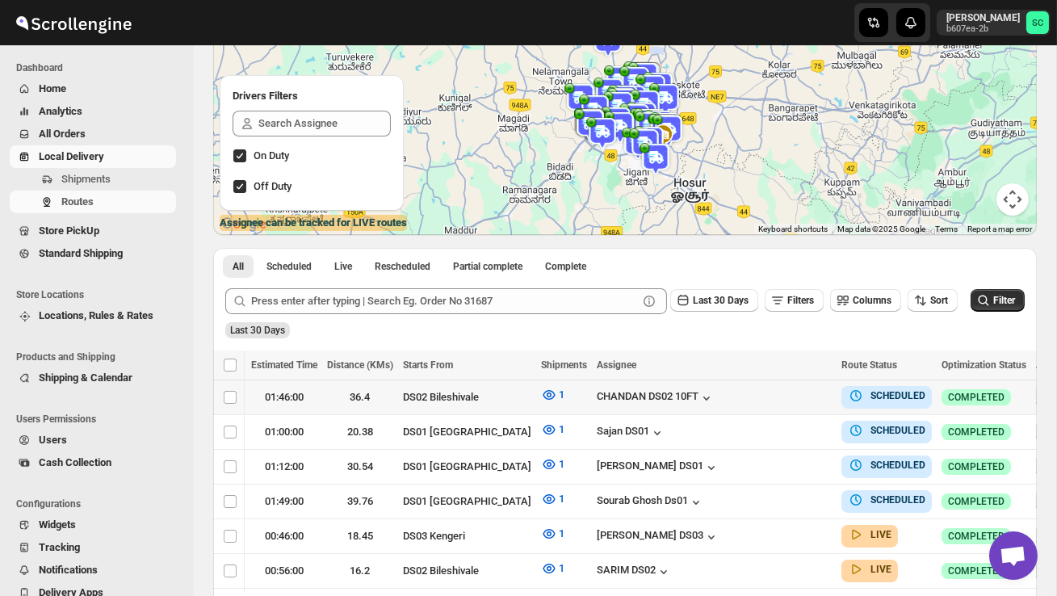
click at [1047, 397] on icon "button" at bounding box center [1048, 397] width 2 height 2
checkbox input "true"
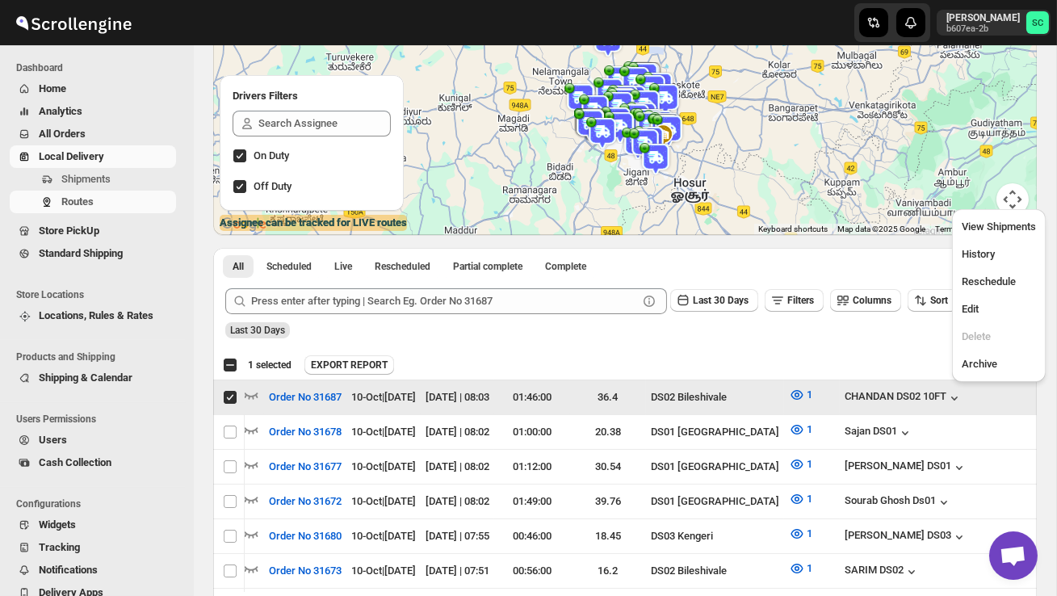
scroll to position [0, 1]
click at [988, 301] on span "Edit" at bounding box center [999, 309] width 74 height 16
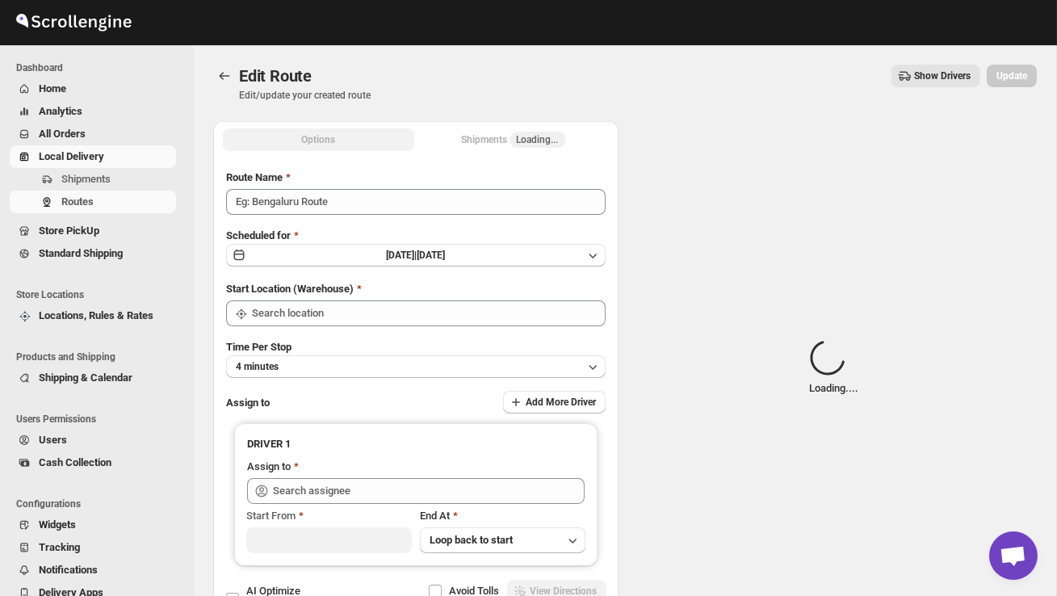
type input "Order No 31687"
type input "DS02 Bileshivale"
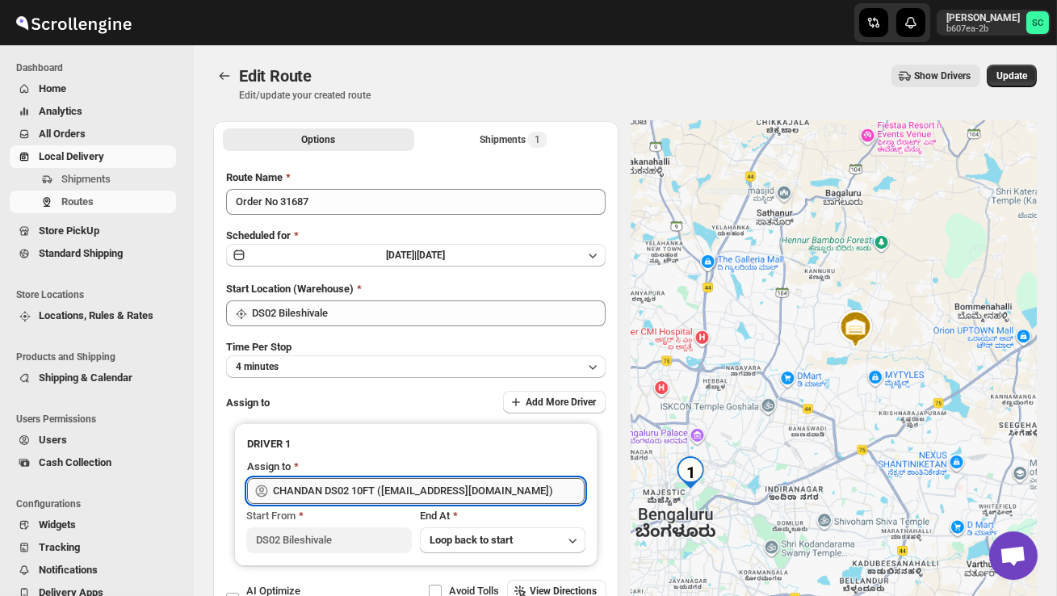
click at [444, 498] on input "CHANDAN DS02 10FT ([EMAIL_ADDRESS][DOMAIN_NAME])" at bounding box center [429, 491] width 312 height 26
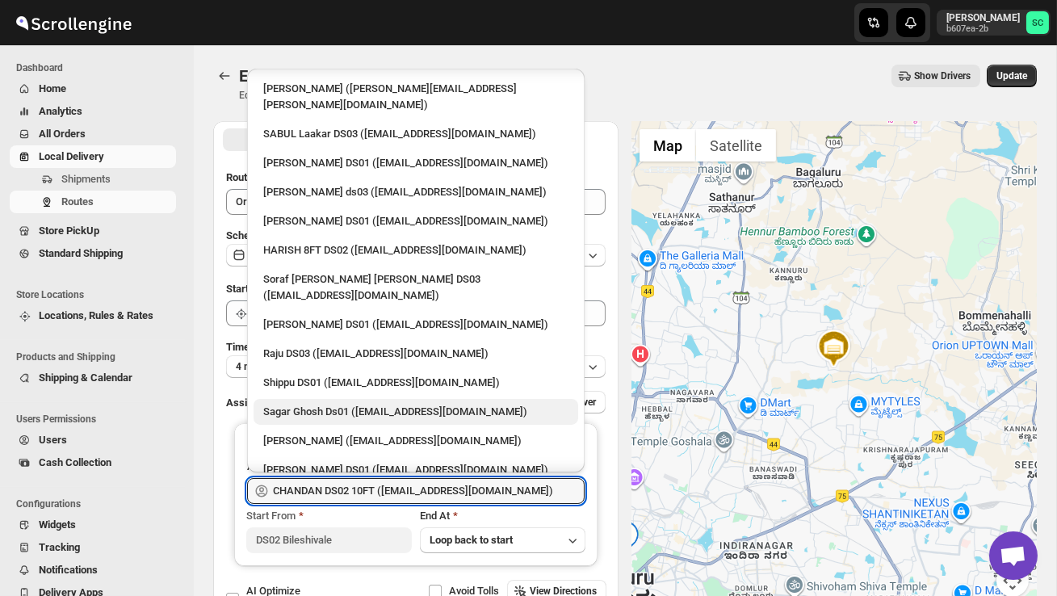
scroll to position [1092, 0]
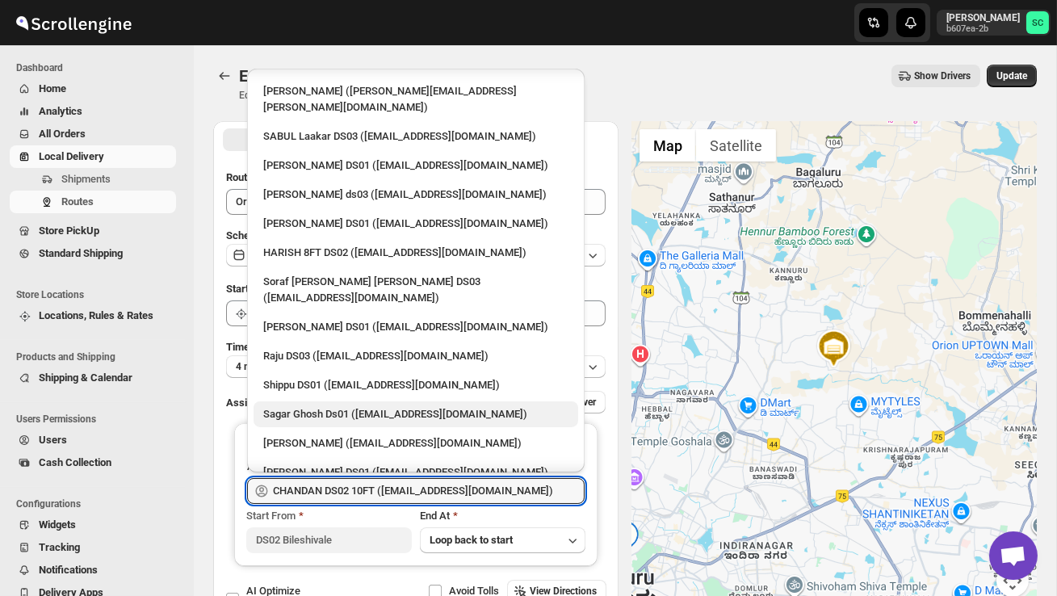
click at [314, 245] on div "HARISH 8FT DS02 ([EMAIL_ADDRESS][DOMAIN_NAME])" at bounding box center [415, 253] width 305 height 16
type input "HARISH 8FT DS02 ([EMAIL_ADDRESS][DOMAIN_NAME])"
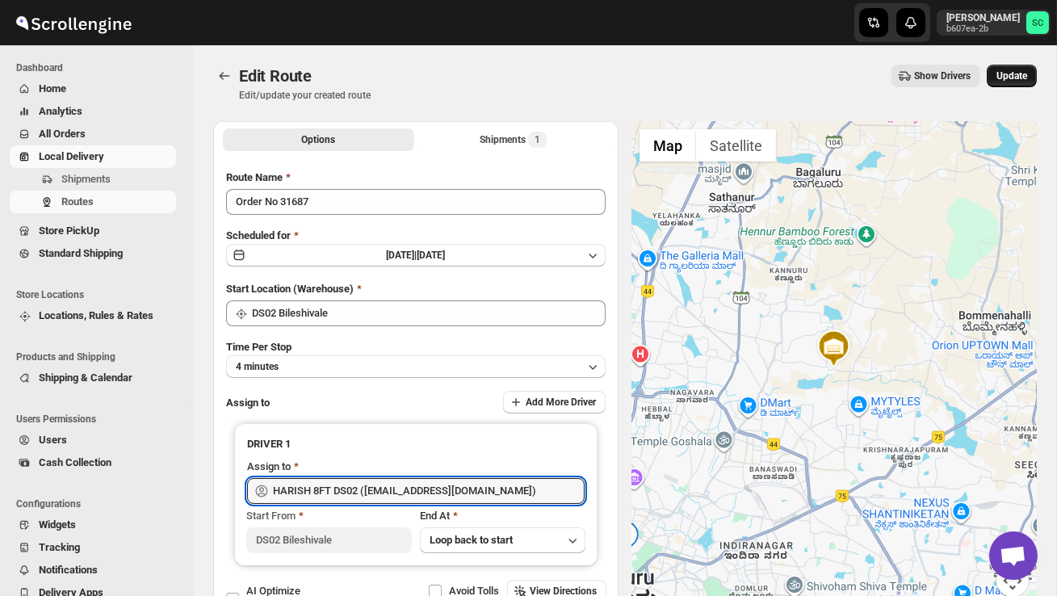
click at [1021, 71] on span "Update" at bounding box center [1012, 75] width 31 height 13
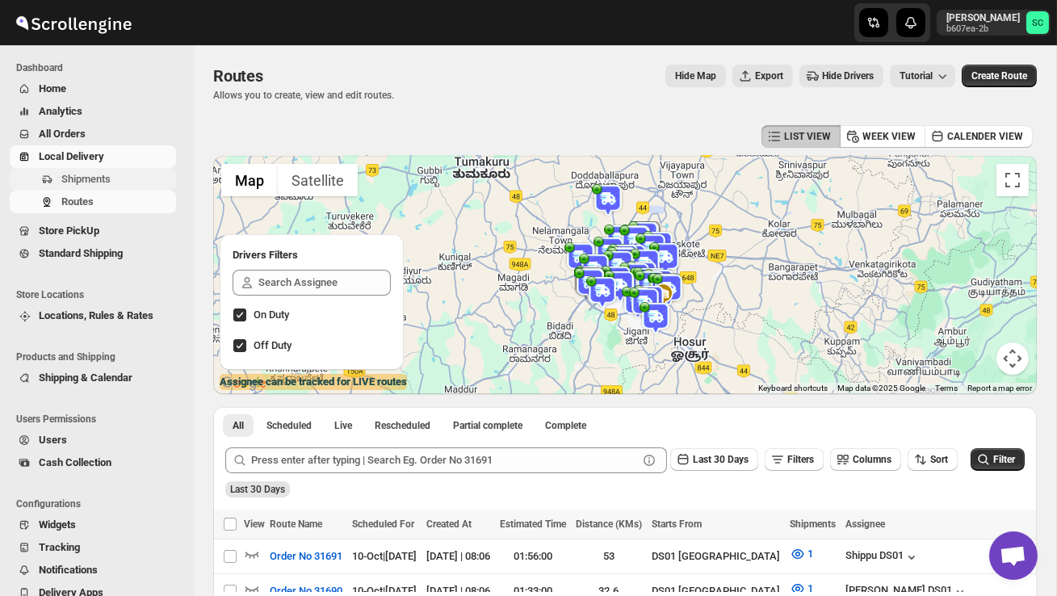
click at [111, 183] on span "Shipments" at bounding box center [85, 179] width 49 height 12
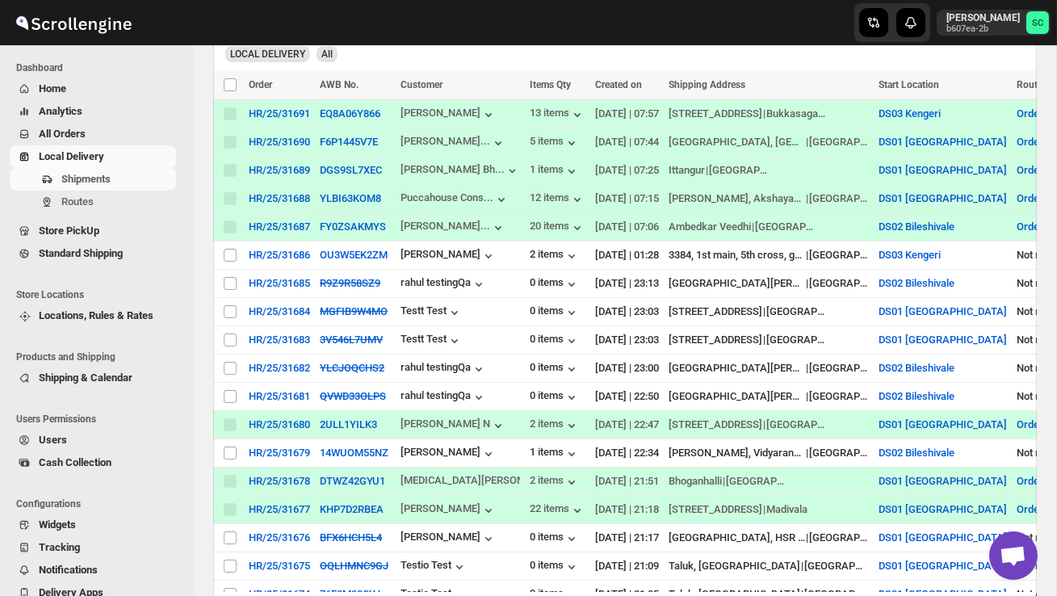
scroll to position [340, 0]
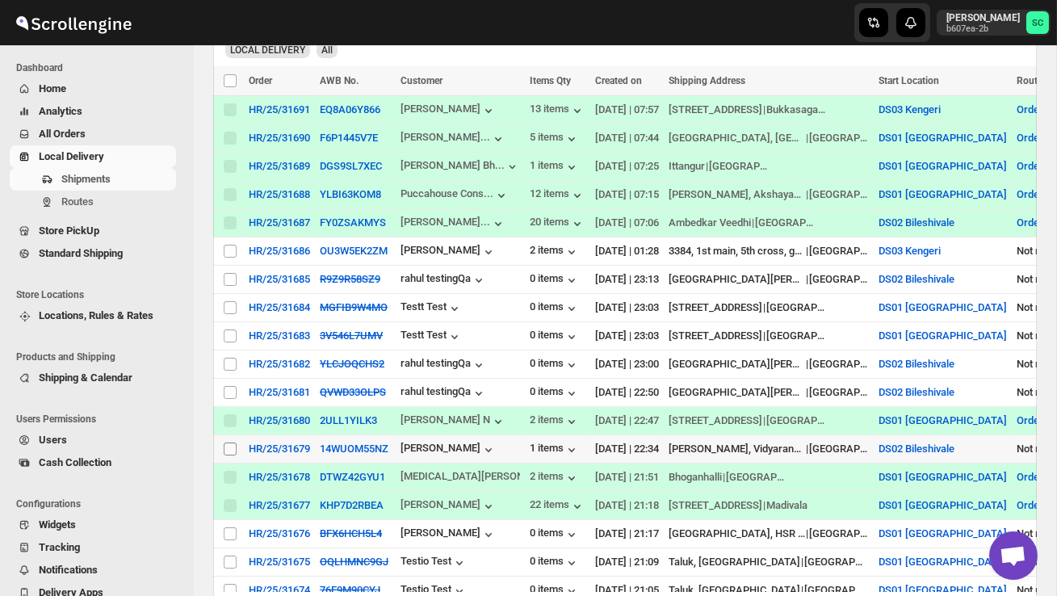
click at [228, 449] on input "Select shipment" at bounding box center [230, 449] width 13 height 13
checkbox input "true"
click at [328, 84] on span "Create Route" at bounding box center [339, 80] width 56 height 13
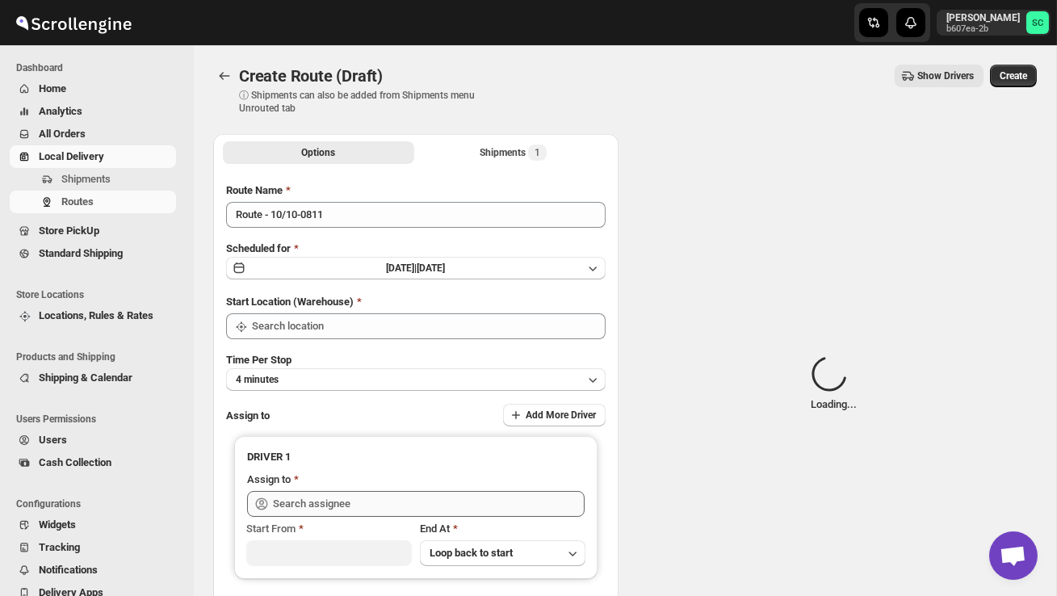
type input "DS02 Bileshivale"
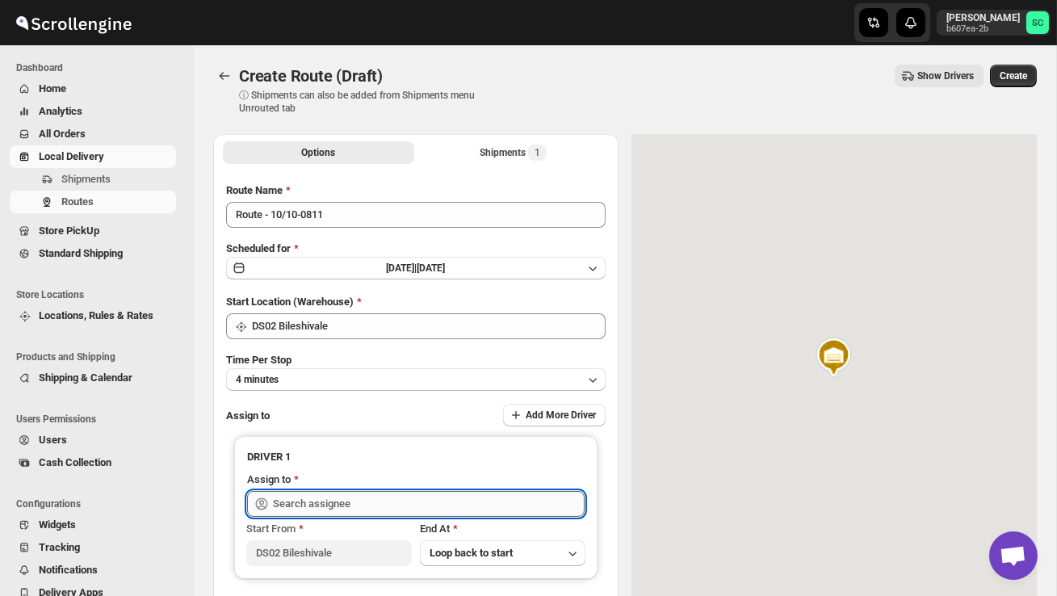
click at [341, 501] on input "text" at bounding box center [429, 504] width 312 height 26
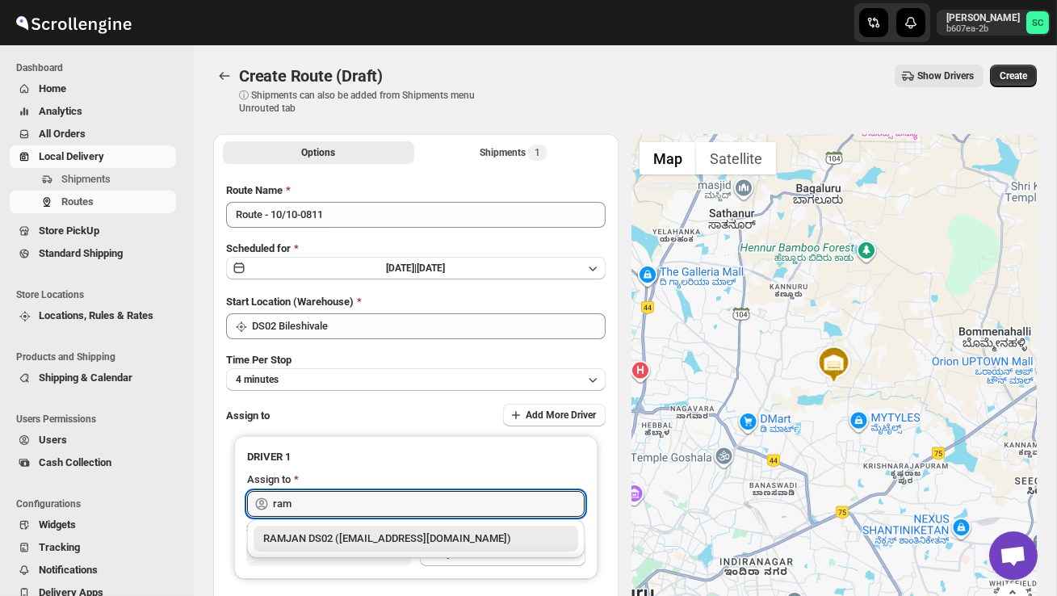
click at [337, 541] on div "RAMJAN DS02 ([EMAIL_ADDRESS][DOMAIN_NAME])" at bounding box center [415, 539] width 305 height 16
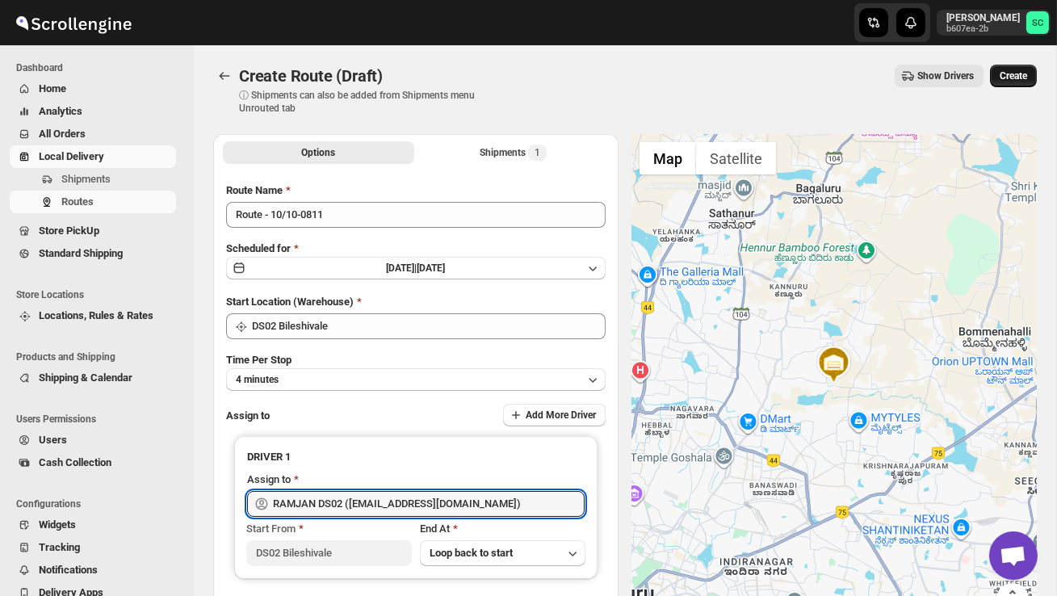
type input "RAMJAN DS02 ([EMAIL_ADDRESS][DOMAIN_NAME])"
click at [1018, 68] on button "Create" at bounding box center [1013, 76] width 47 height 23
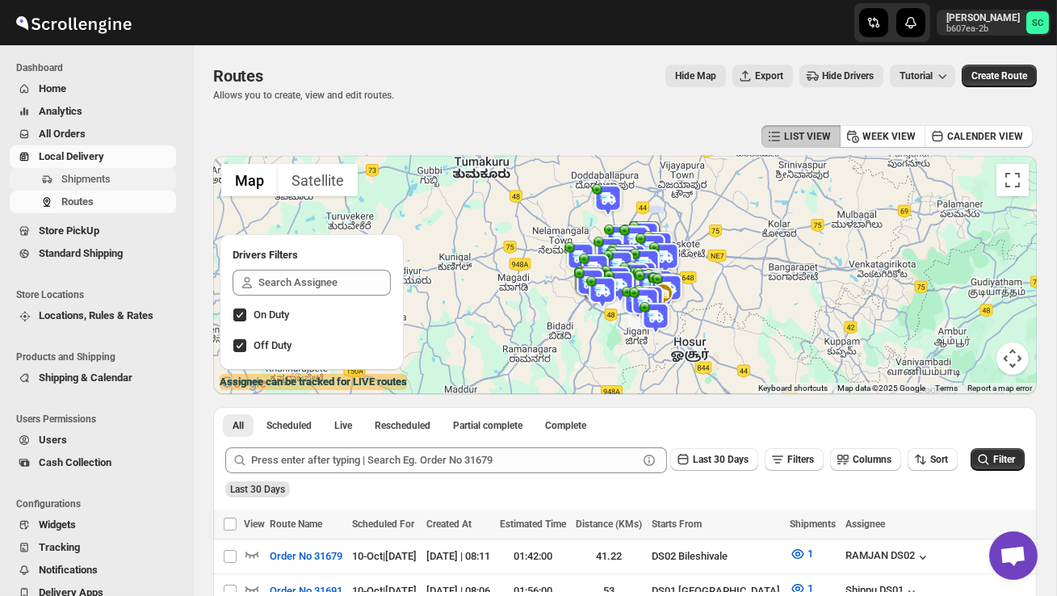
click at [97, 180] on span "Shipments" at bounding box center [85, 179] width 49 height 12
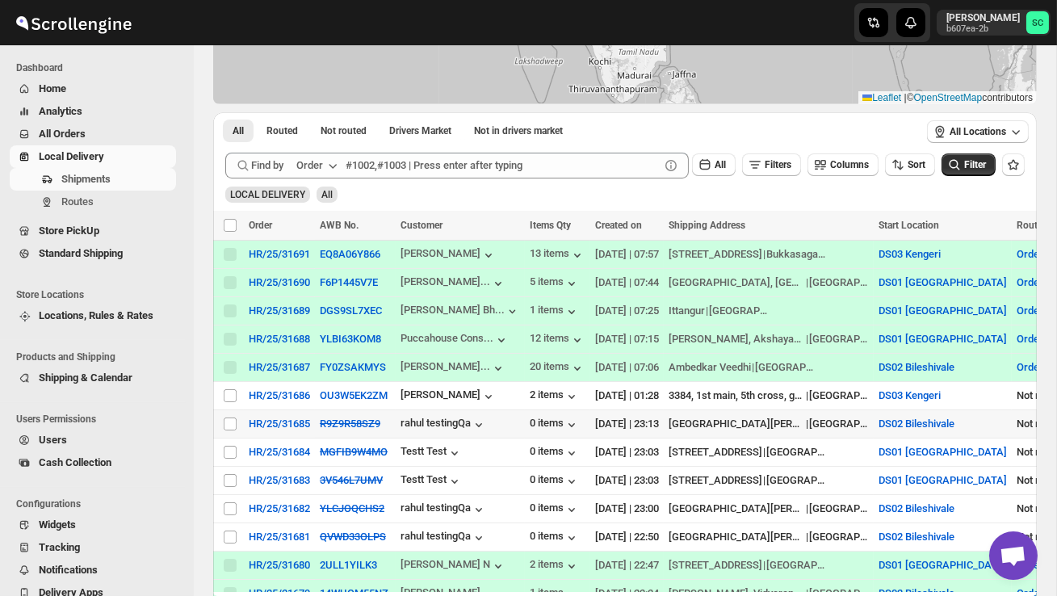
scroll to position [208, 0]
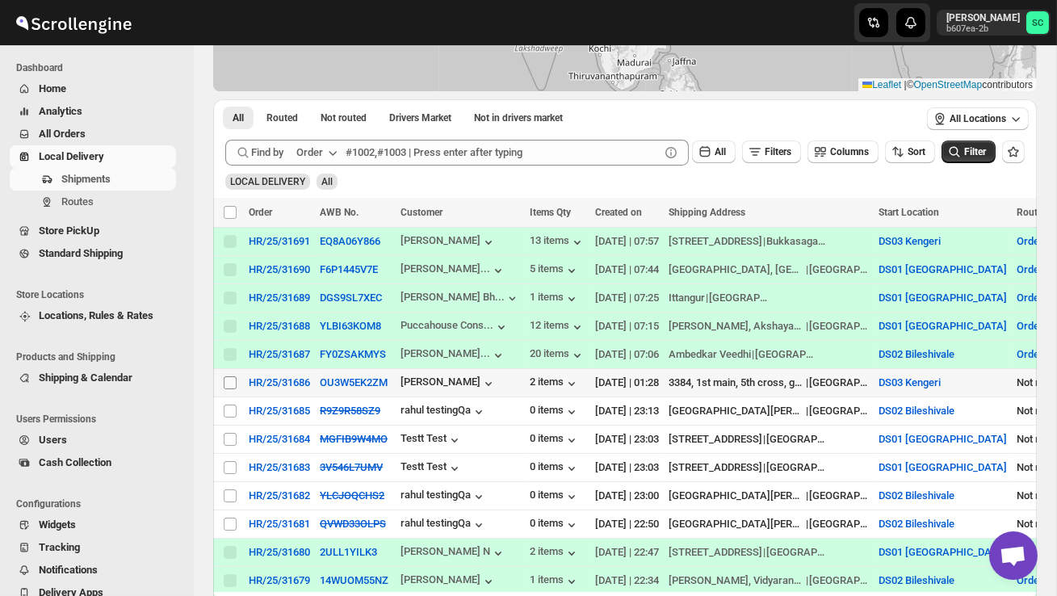
click at [229, 383] on input "Select shipment" at bounding box center [230, 382] width 13 height 13
checkbox input "true"
click at [344, 218] on span "Create Route" at bounding box center [339, 212] width 56 height 13
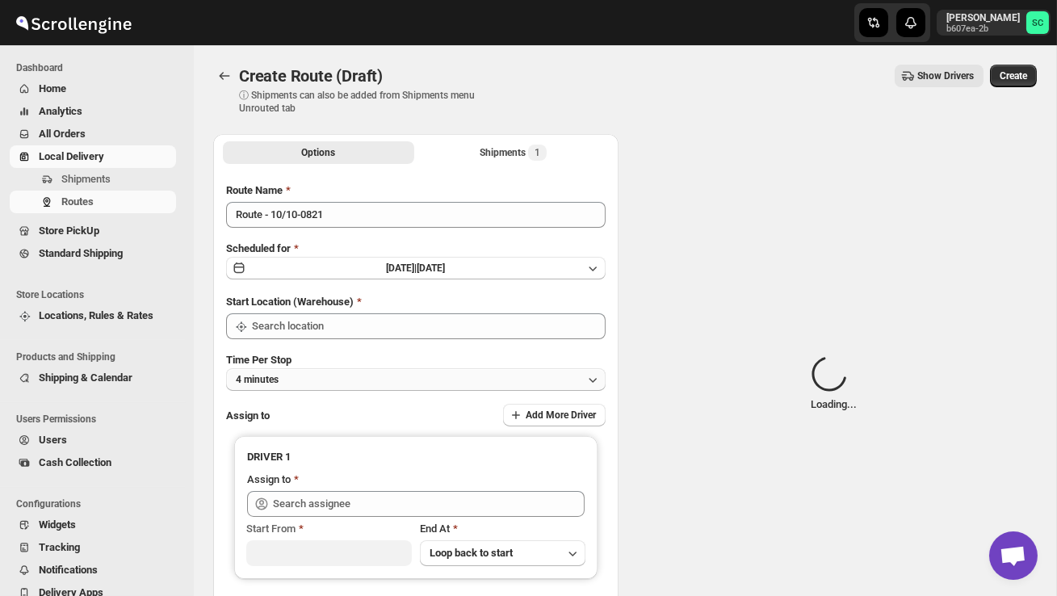
type input "DS03 Kengeri"
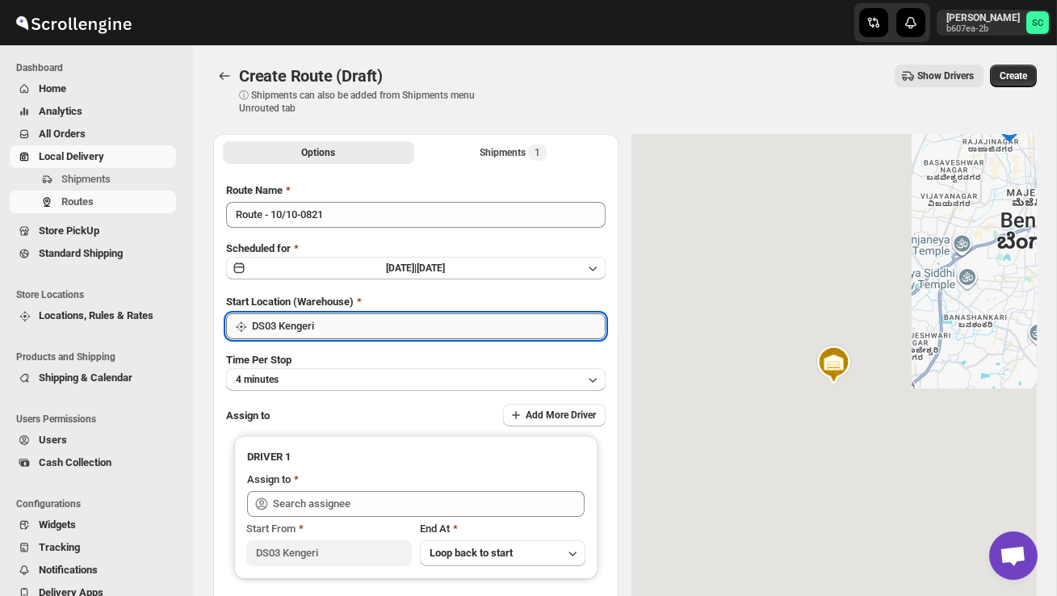
click at [415, 325] on input "DS03 Kengeri" at bounding box center [429, 326] width 354 height 26
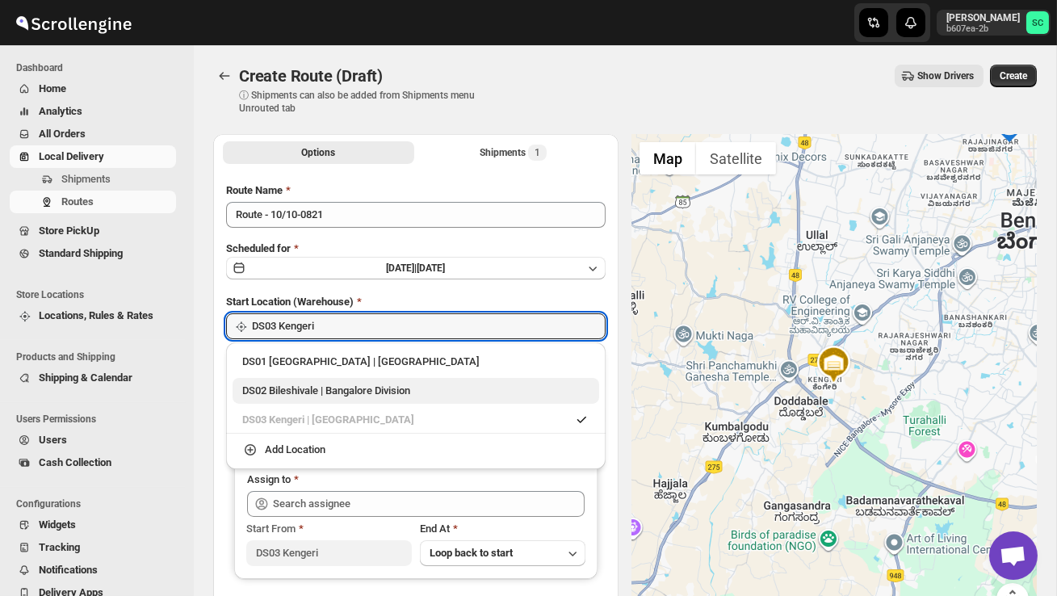
click at [383, 396] on div "DS02 Bileshivale | Bangalore Division" at bounding box center [415, 391] width 347 height 16
type input "DS02 Bileshivale"
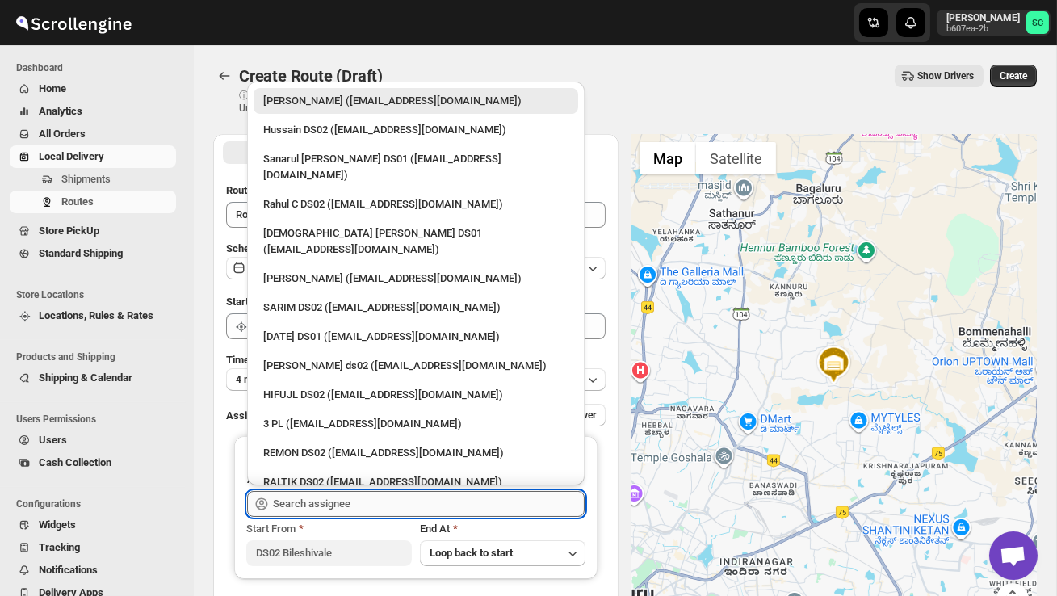
click at [349, 508] on input "text" at bounding box center [429, 504] width 312 height 26
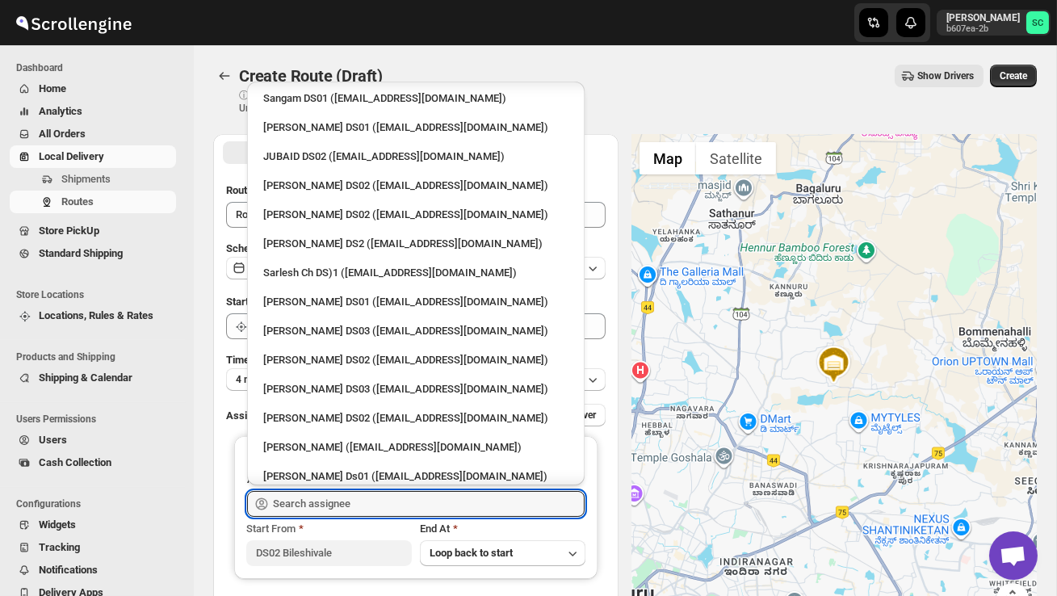
scroll to position [435, 0]
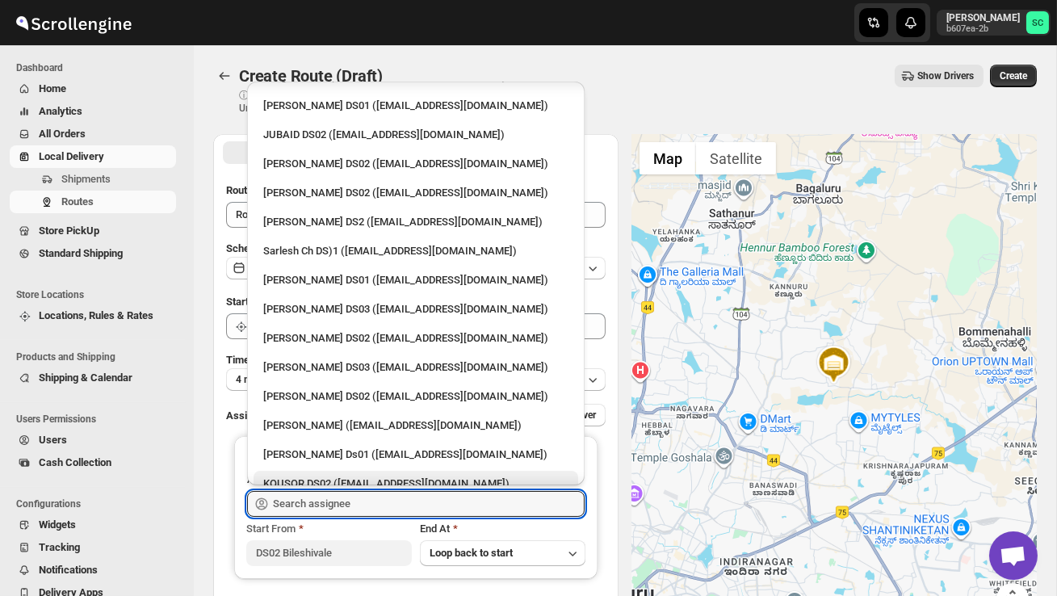
click at [360, 471] on div "KOUSOR DS02 ([EMAIL_ADDRESS][DOMAIN_NAME])" at bounding box center [416, 484] width 325 height 26
type input "KOUSOR DS02 ([EMAIL_ADDRESS][DOMAIN_NAME])"
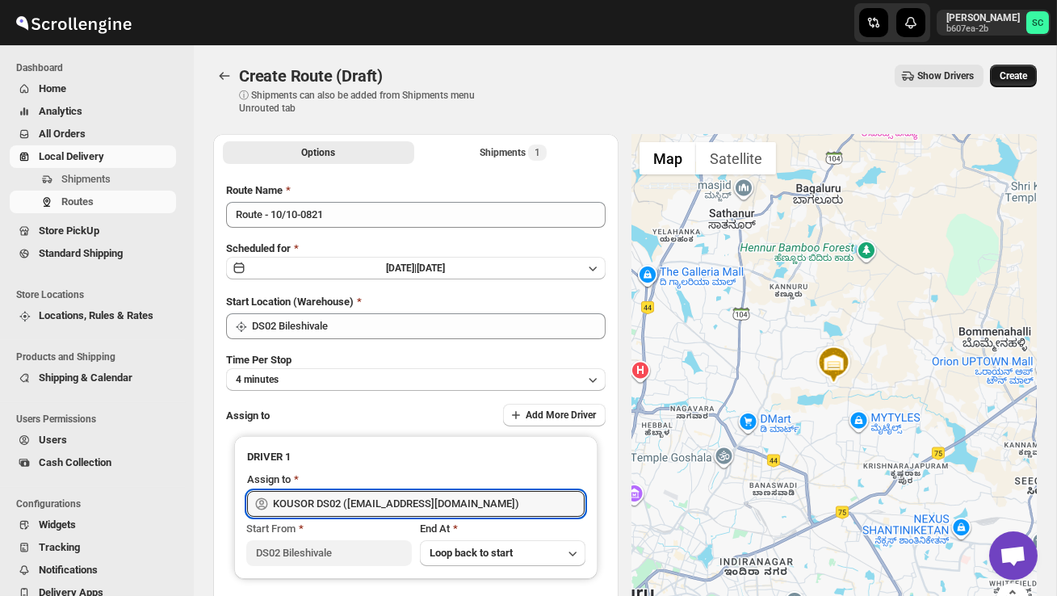
click at [1007, 76] on span "Create" at bounding box center [1013, 75] width 27 height 13
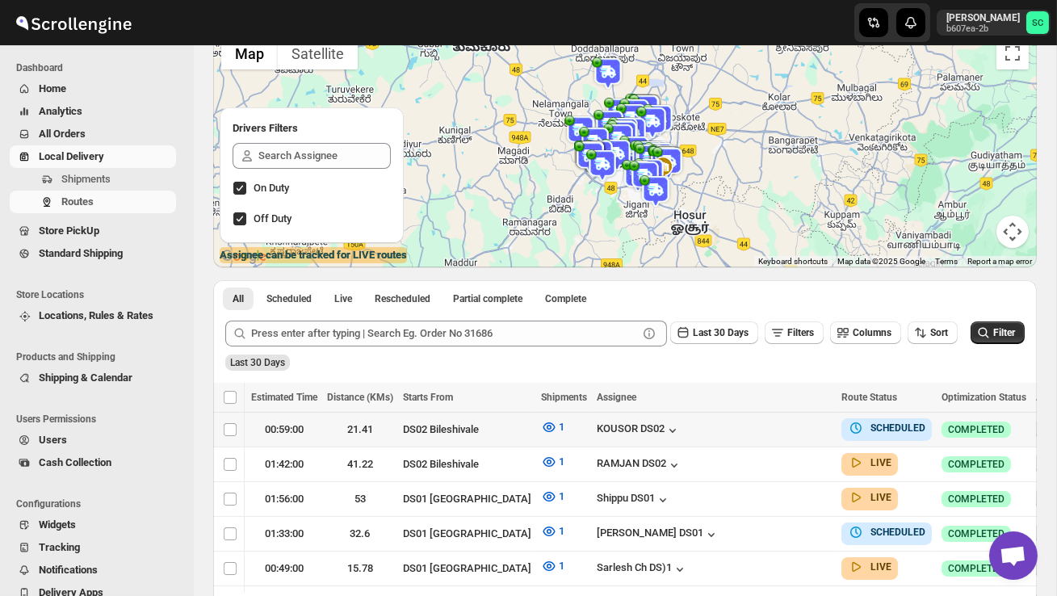
scroll to position [0, 249]
click at [1039, 427] on icon "button" at bounding box center [1047, 429] width 16 height 16
checkbox input "true"
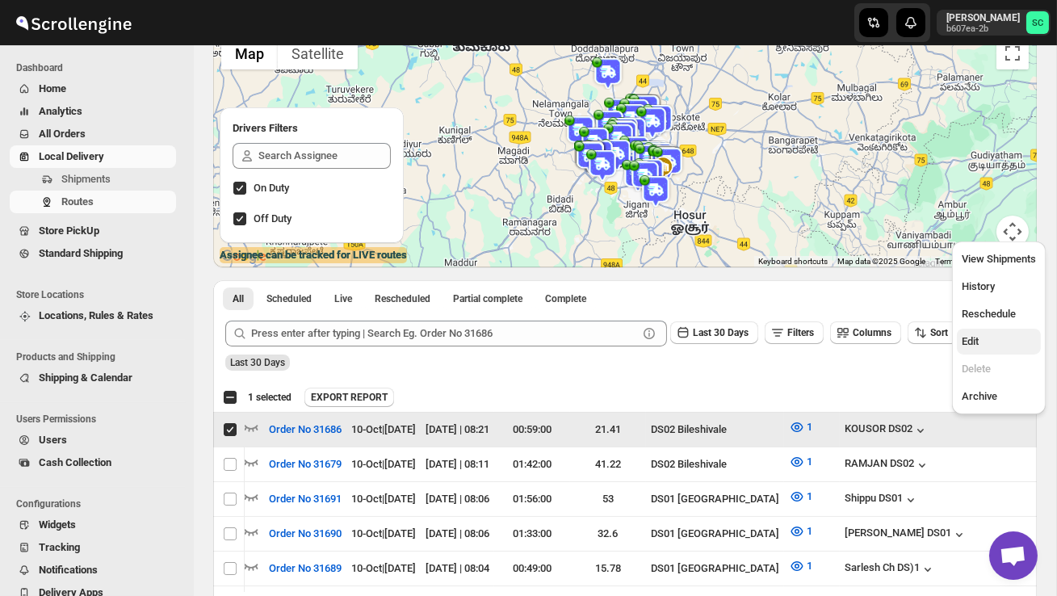
click at [994, 342] on span "Edit" at bounding box center [999, 342] width 74 height 16
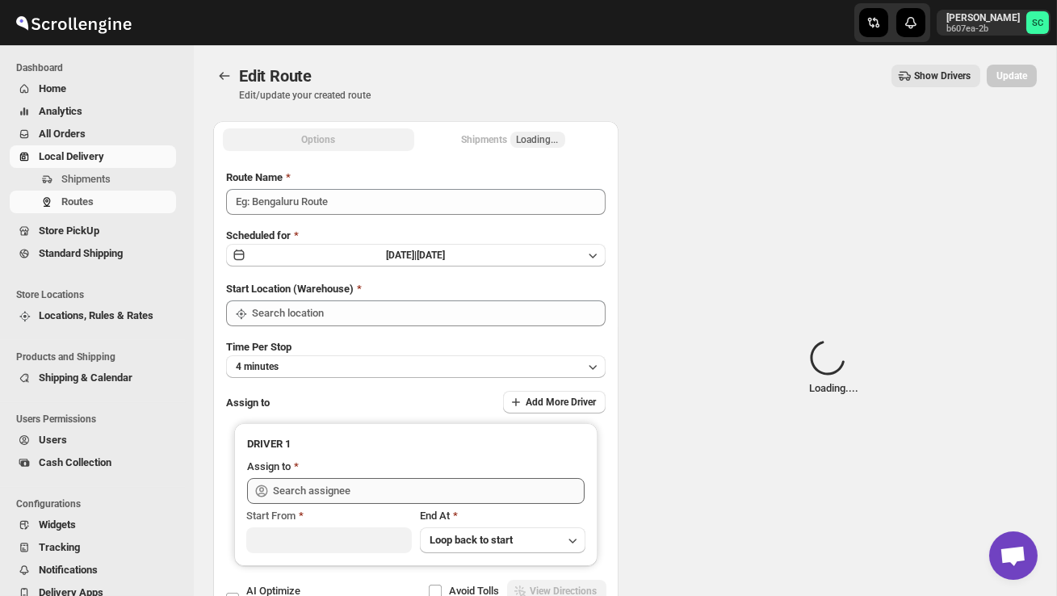
type input "Order No 31686"
type input "DS02 Bileshivale"
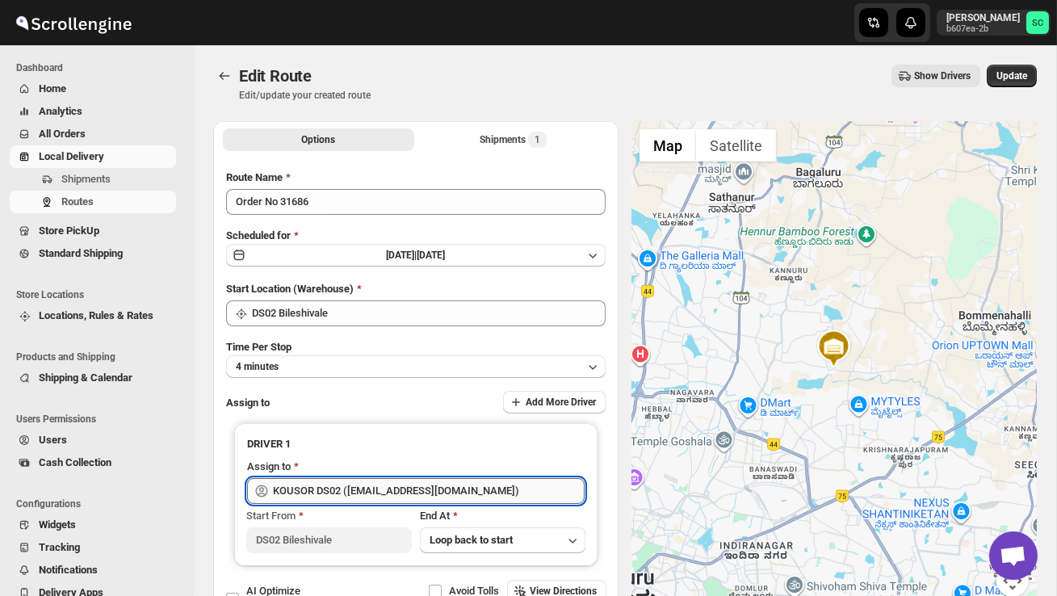
click at [447, 497] on input "KOUSOR DS02 ([EMAIL_ADDRESS][DOMAIN_NAME])" at bounding box center [429, 491] width 312 height 26
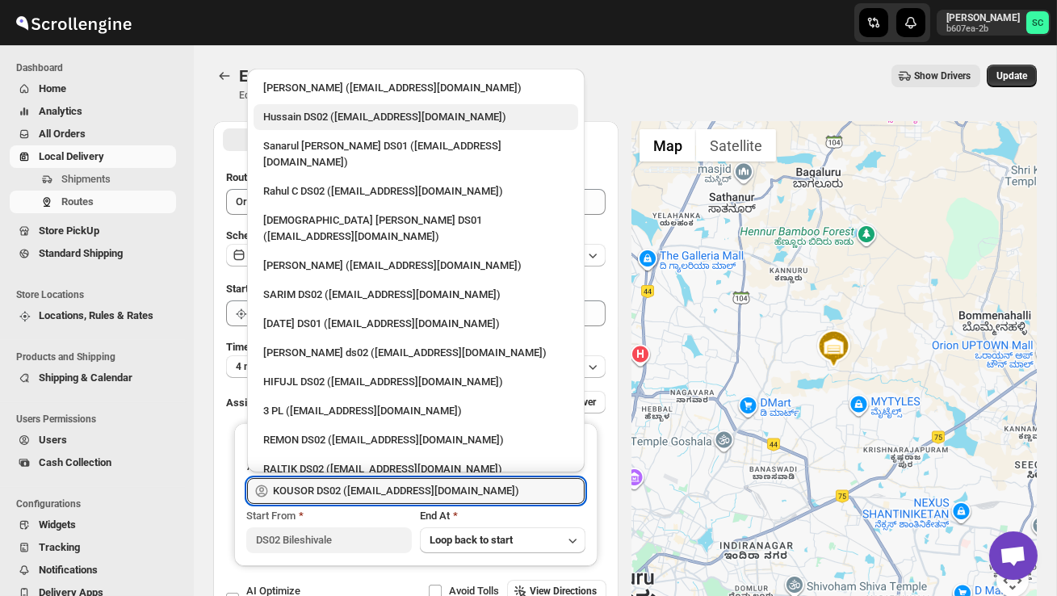
click at [320, 128] on div "Hussain DS02 ([EMAIL_ADDRESS][DOMAIN_NAME])" at bounding box center [416, 117] width 325 height 26
type input "Hussain DS02 ([EMAIL_ADDRESS][DOMAIN_NAME])"
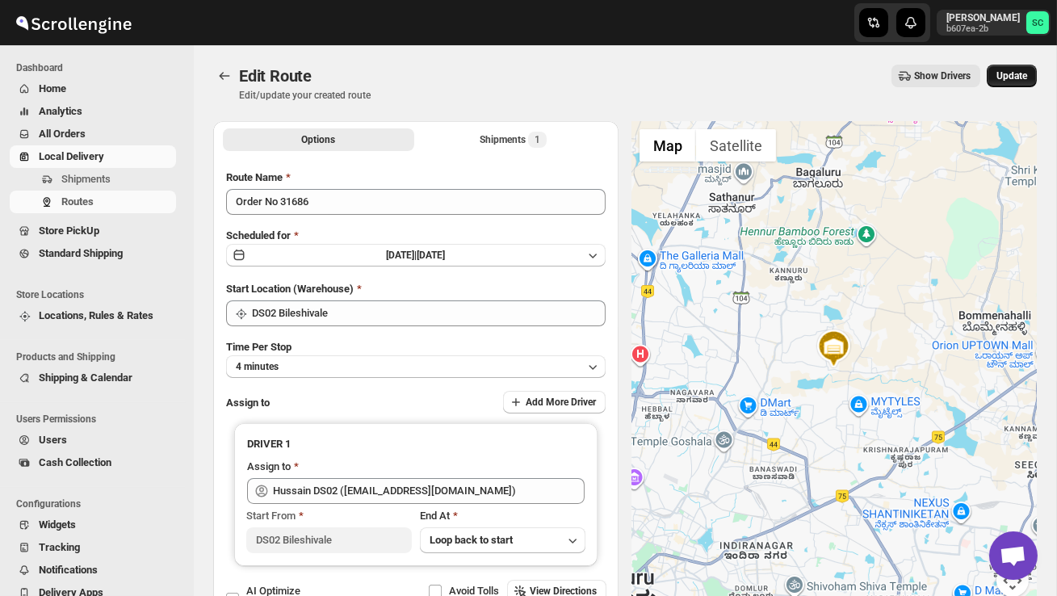
click at [1013, 72] on span "Update" at bounding box center [1012, 75] width 31 height 13
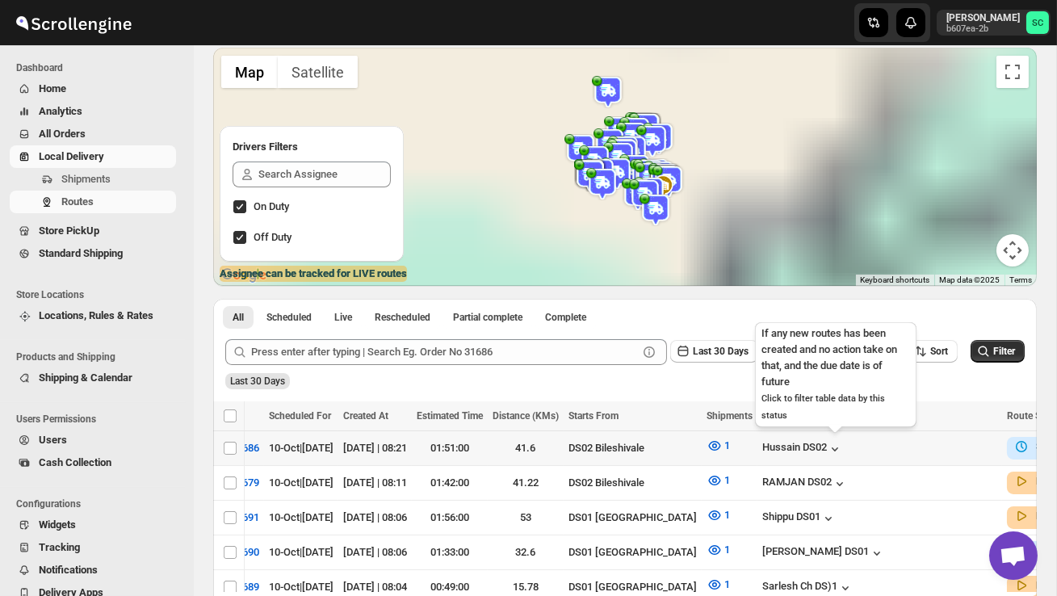
scroll to position [0, 249]
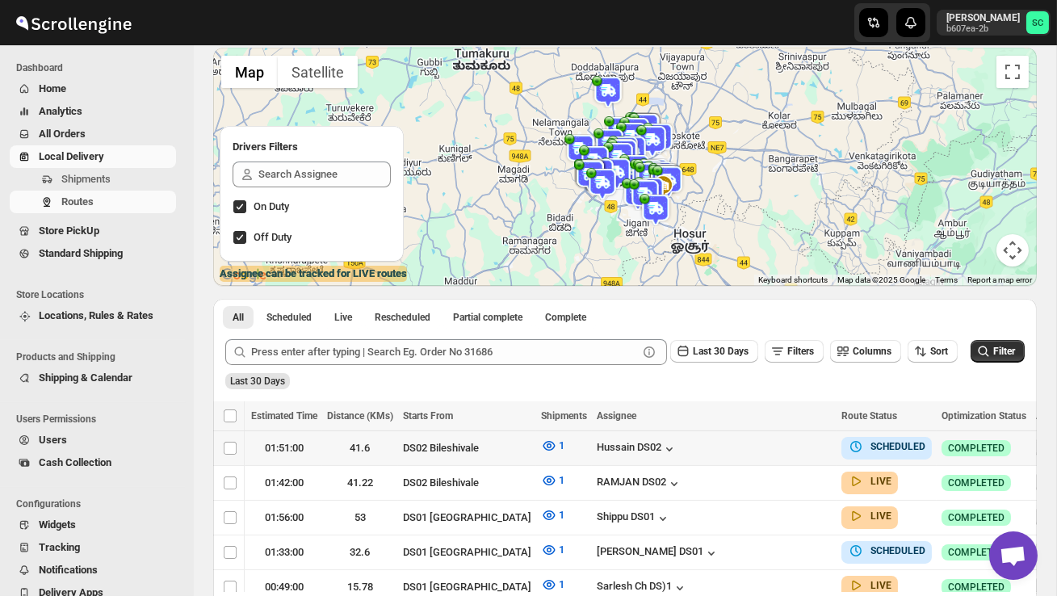
click at [1039, 442] on icon "button" at bounding box center [1047, 447] width 16 height 16
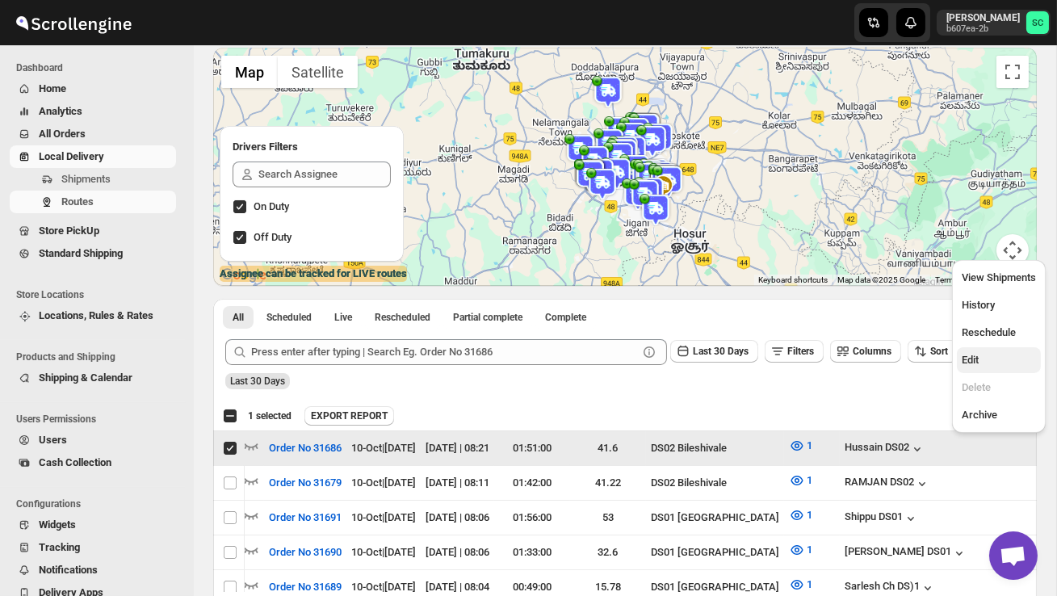
click at [993, 350] on button "Edit" at bounding box center [999, 360] width 84 height 26
checkbox input "false"
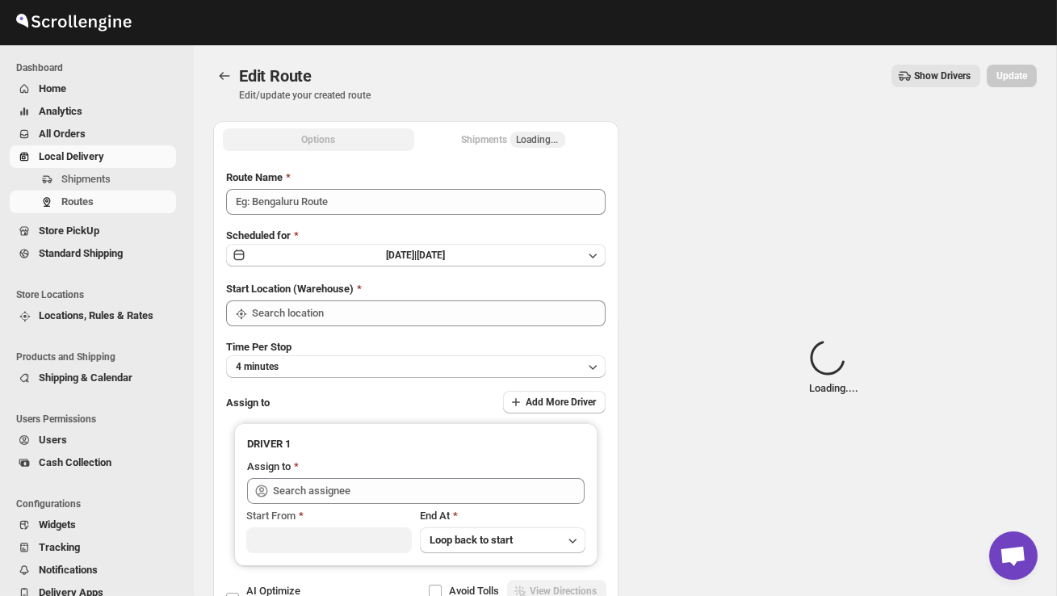
type input "Order No 31686"
type input "DS02 Bileshivale"
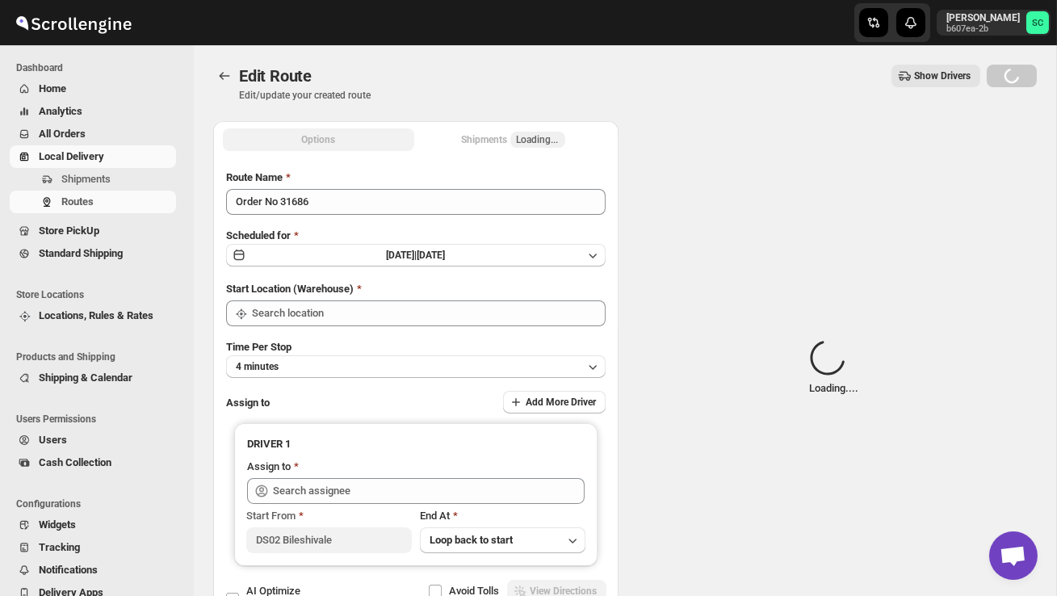
type input "DS02 Bileshivale"
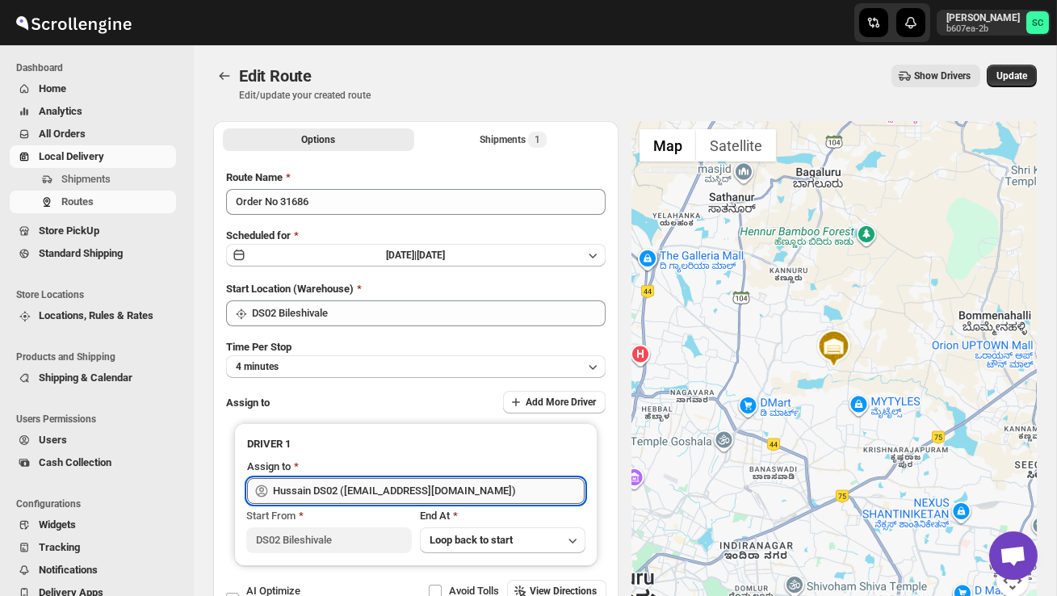
click at [494, 489] on input "Hussain DS02 ([EMAIL_ADDRESS][DOMAIN_NAME])" at bounding box center [429, 491] width 312 height 26
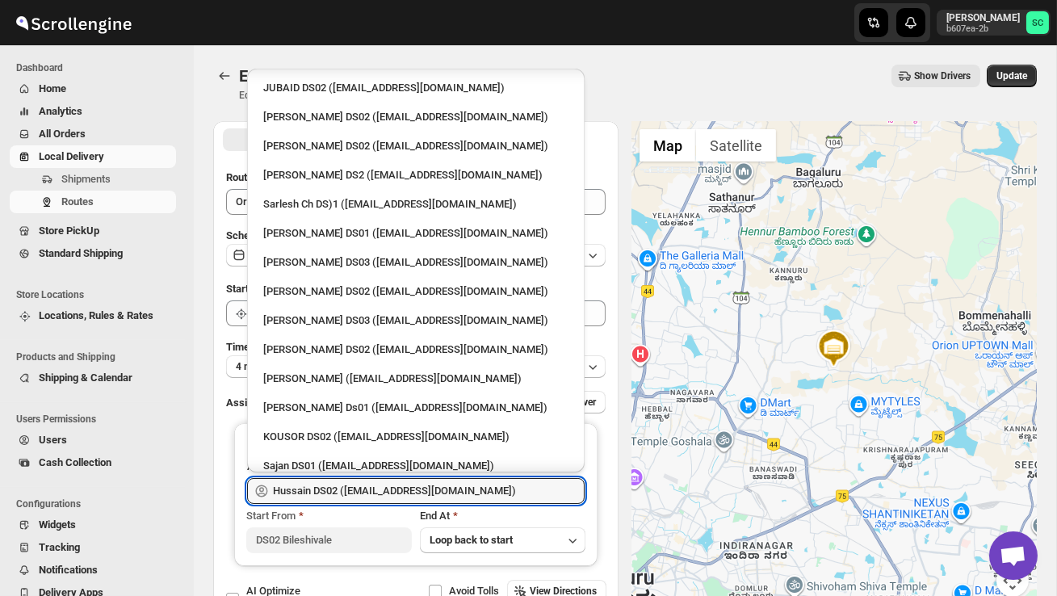
scroll to position [469, 0]
click at [416, 428] on div "KOUSOR DS02 ([EMAIL_ADDRESS][DOMAIN_NAME])" at bounding box center [415, 436] width 305 height 16
type input "KOUSOR DS02 ([EMAIL_ADDRESS][DOMAIN_NAME])"
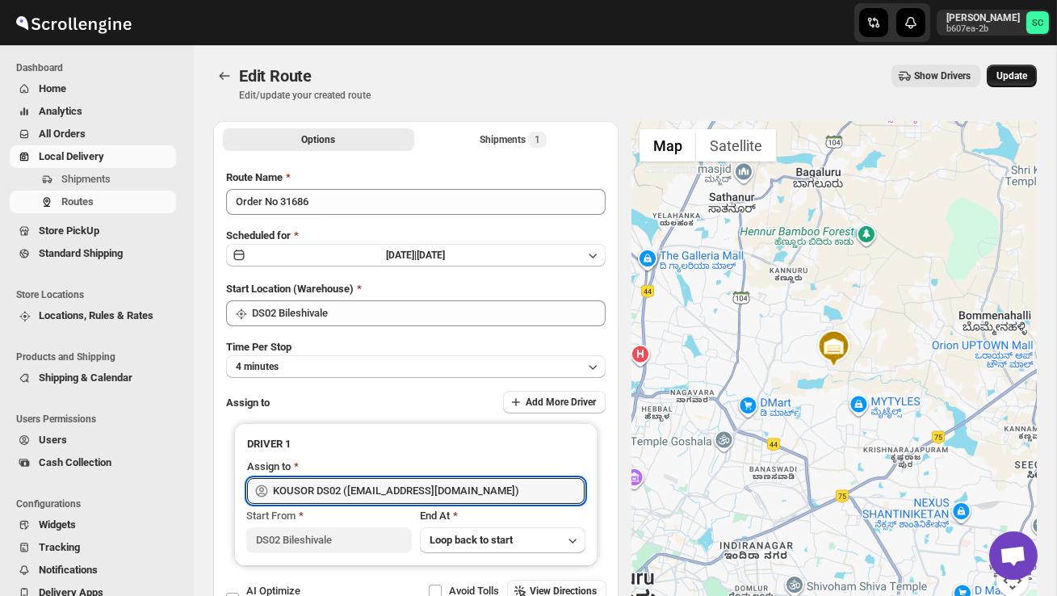
click at [1008, 80] on span "Update" at bounding box center [1012, 75] width 31 height 13
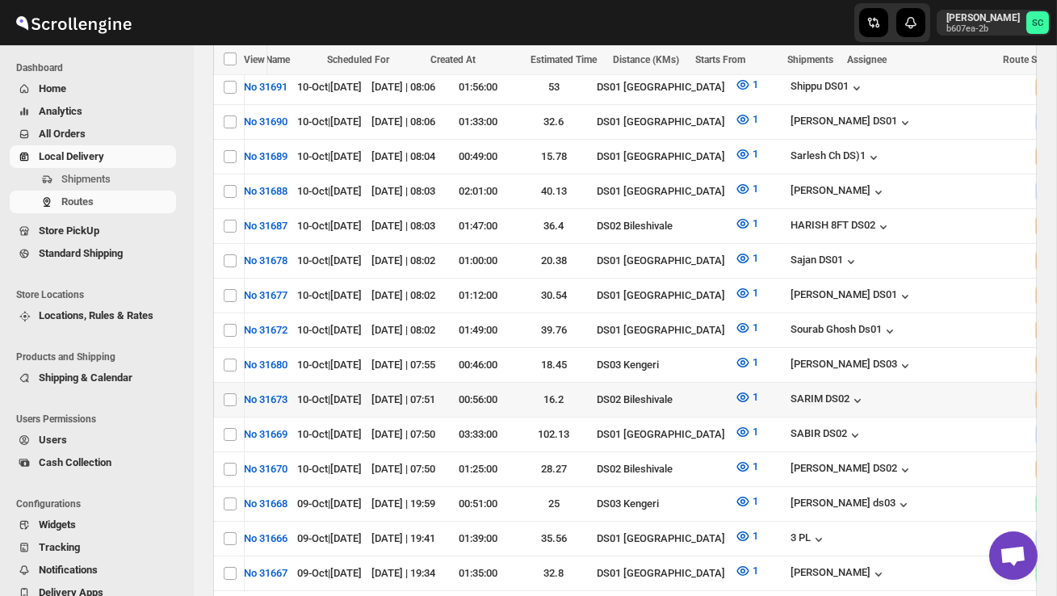
scroll to position [0, 249]
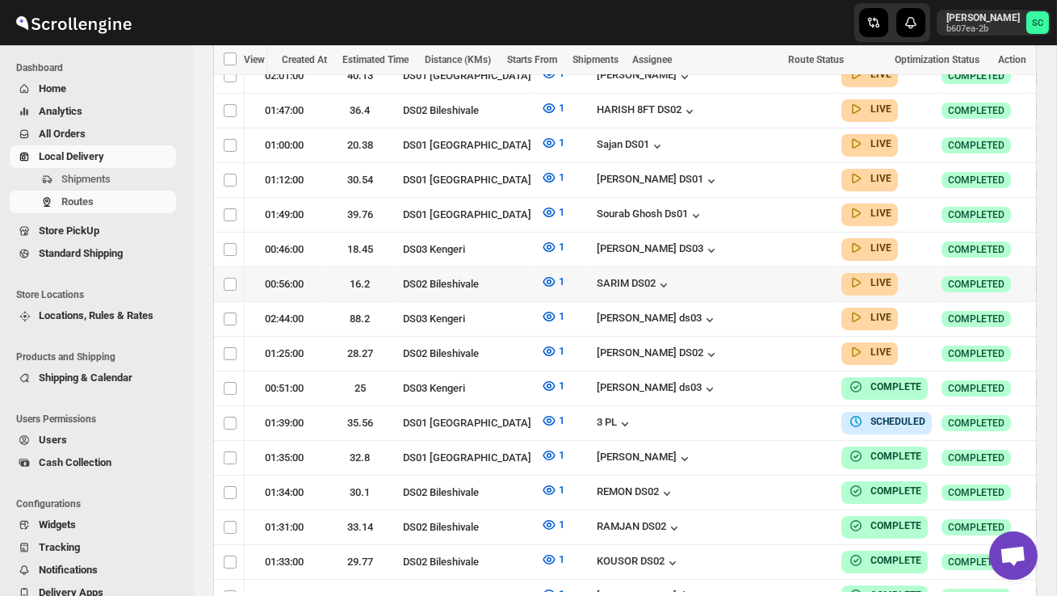
scroll to position [672, 0]
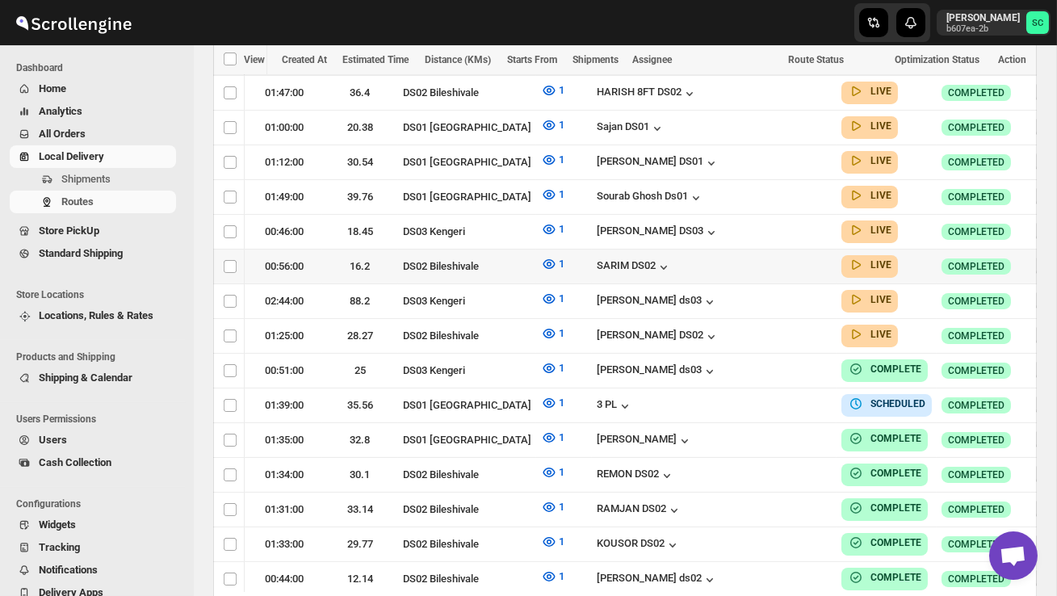
click at [1051, 265] on icon "button" at bounding box center [1052, 266] width 2 height 2
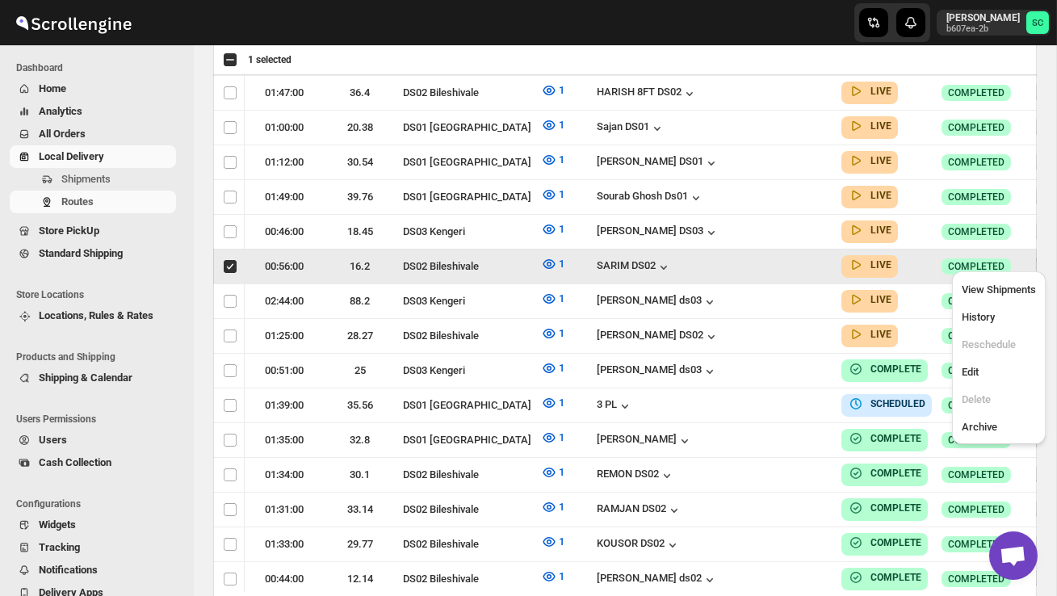
scroll to position [0, 1]
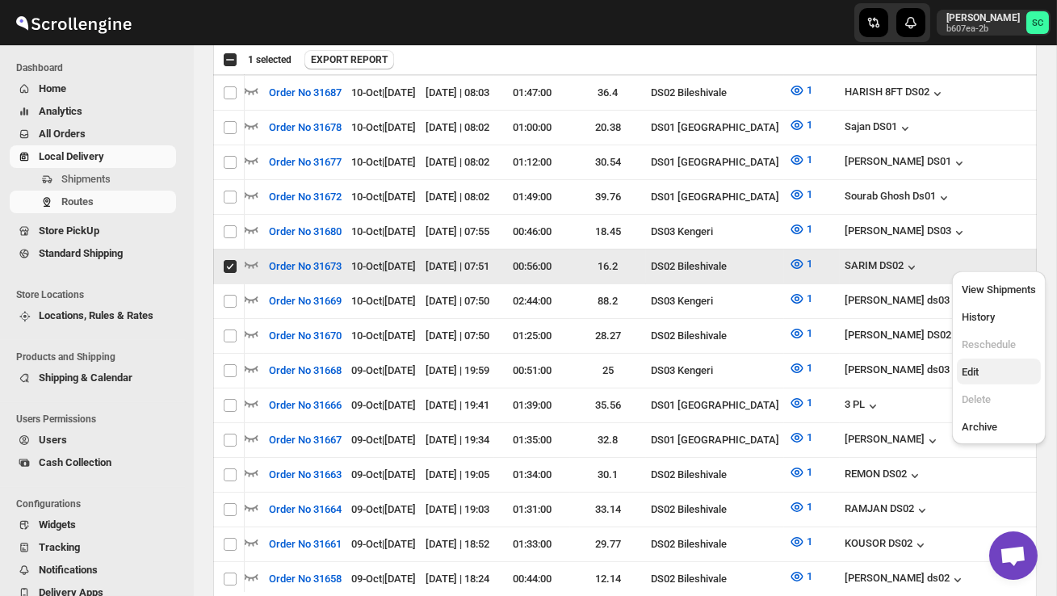
click at [997, 369] on span "Edit" at bounding box center [999, 372] width 74 height 16
checkbox input "false"
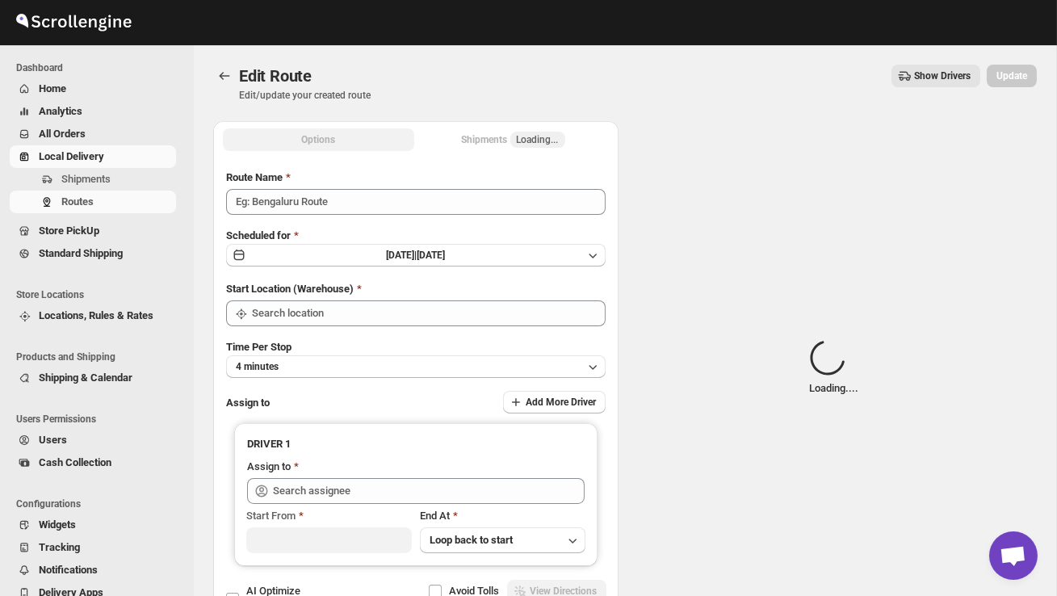
type input "Order No 31673"
type input "DS02 Bileshivale"
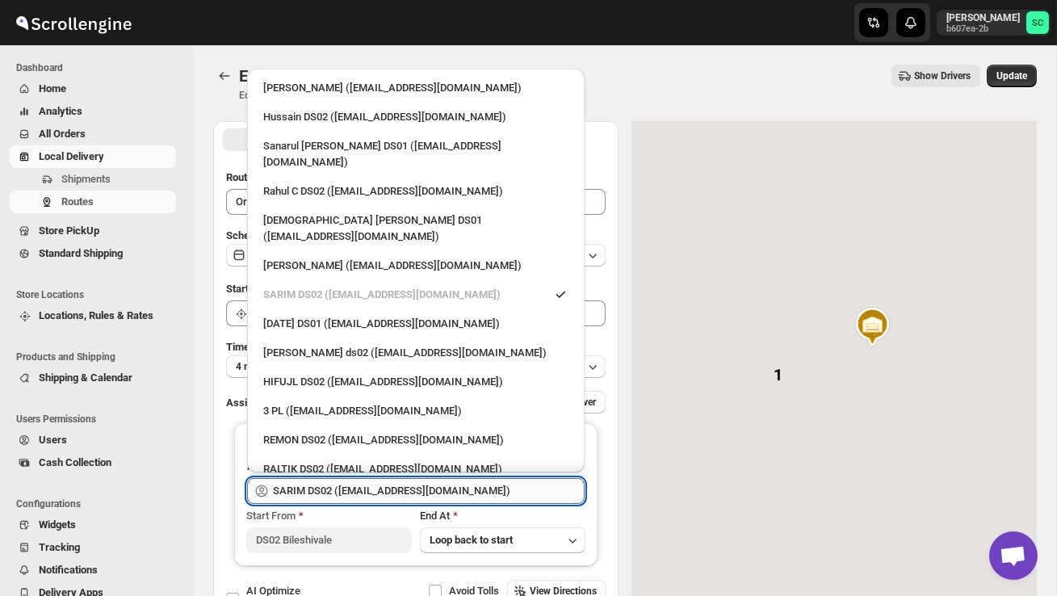
click at [455, 484] on input "SARIM DS02 ([EMAIL_ADDRESS][DOMAIN_NAME])" at bounding box center [429, 491] width 312 height 26
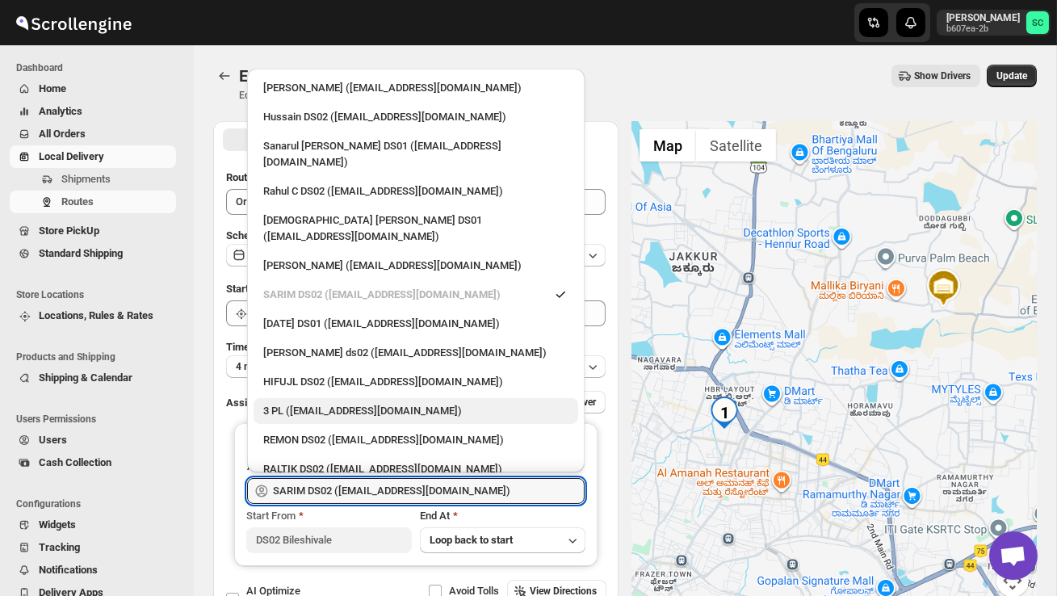
click at [398, 398] on div "3 PL ([EMAIL_ADDRESS][DOMAIN_NAME])" at bounding box center [416, 411] width 325 height 26
type input "3 PL ([EMAIL_ADDRESS][DOMAIN_NAME])"
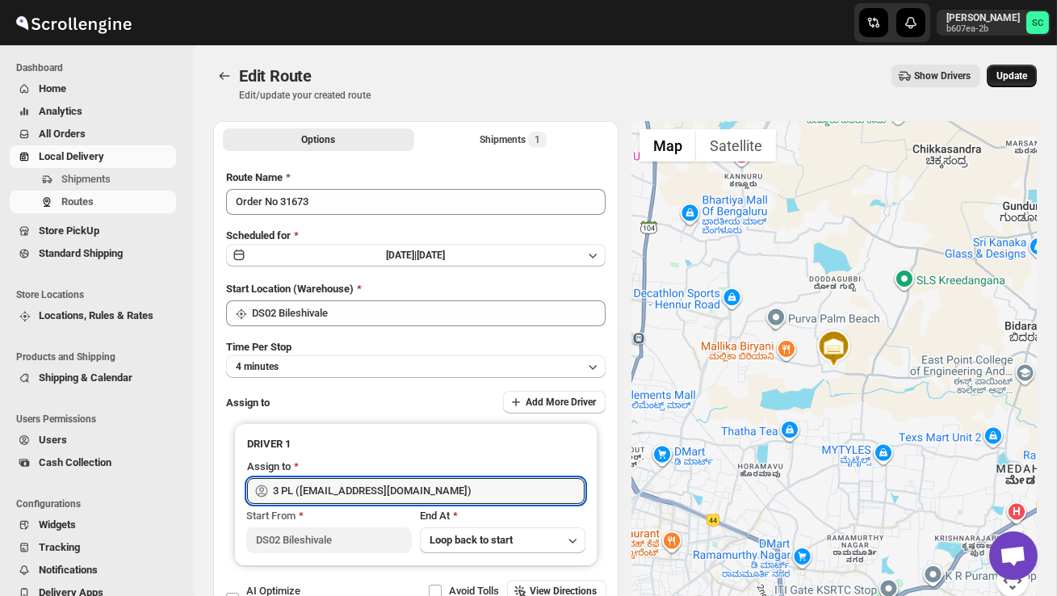
click at [1031, 78] on button "Update" at bounding box center [1012, 76] width 50 height 23
